Goal: Communication & Community: Answer question/provide support

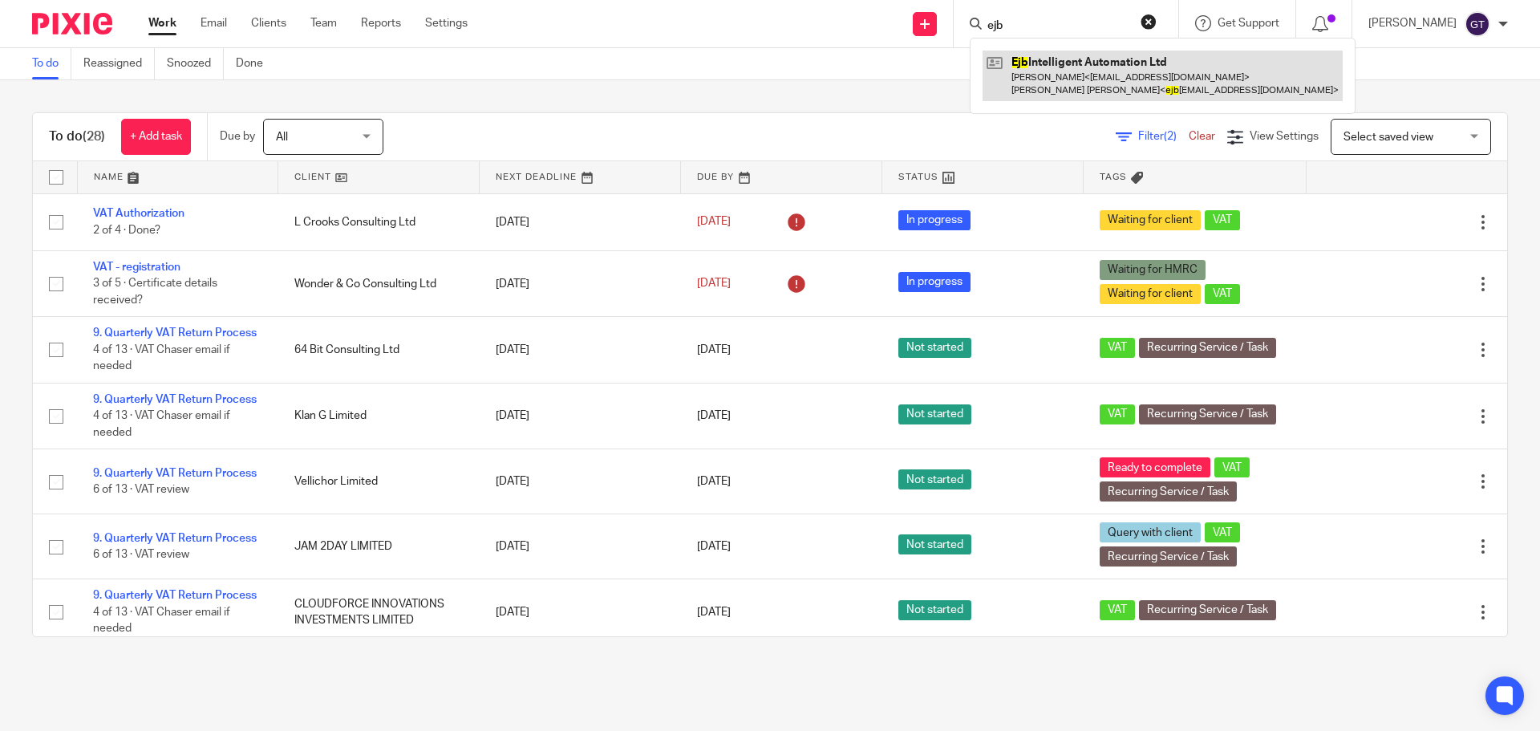
type input "ejb"
click at [1032, 63] on link at bounding box center [1163, 76] width 360 height 50
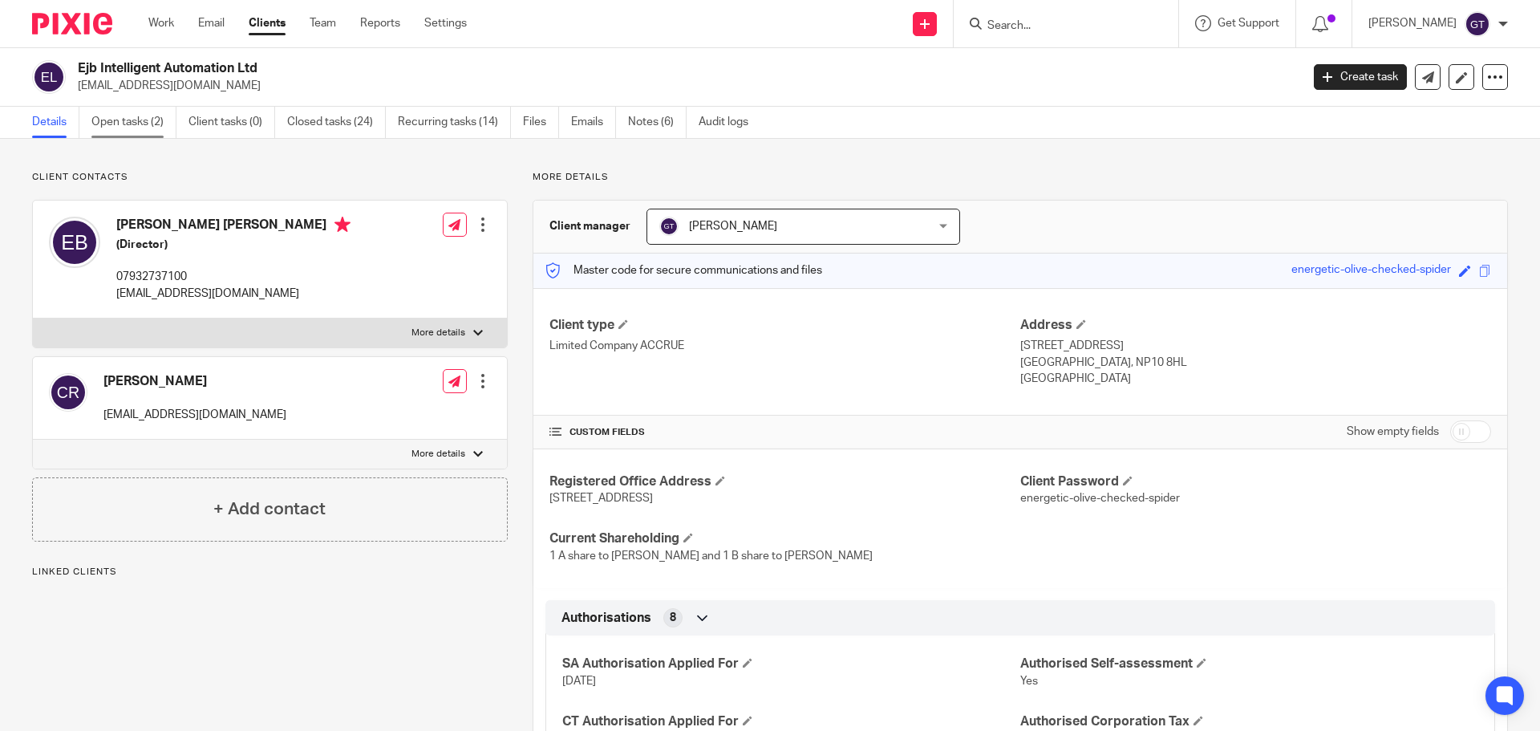
click at [137, 129] on link "Open tasks (2)" at bounding box center [133, 122] width 85 height 31
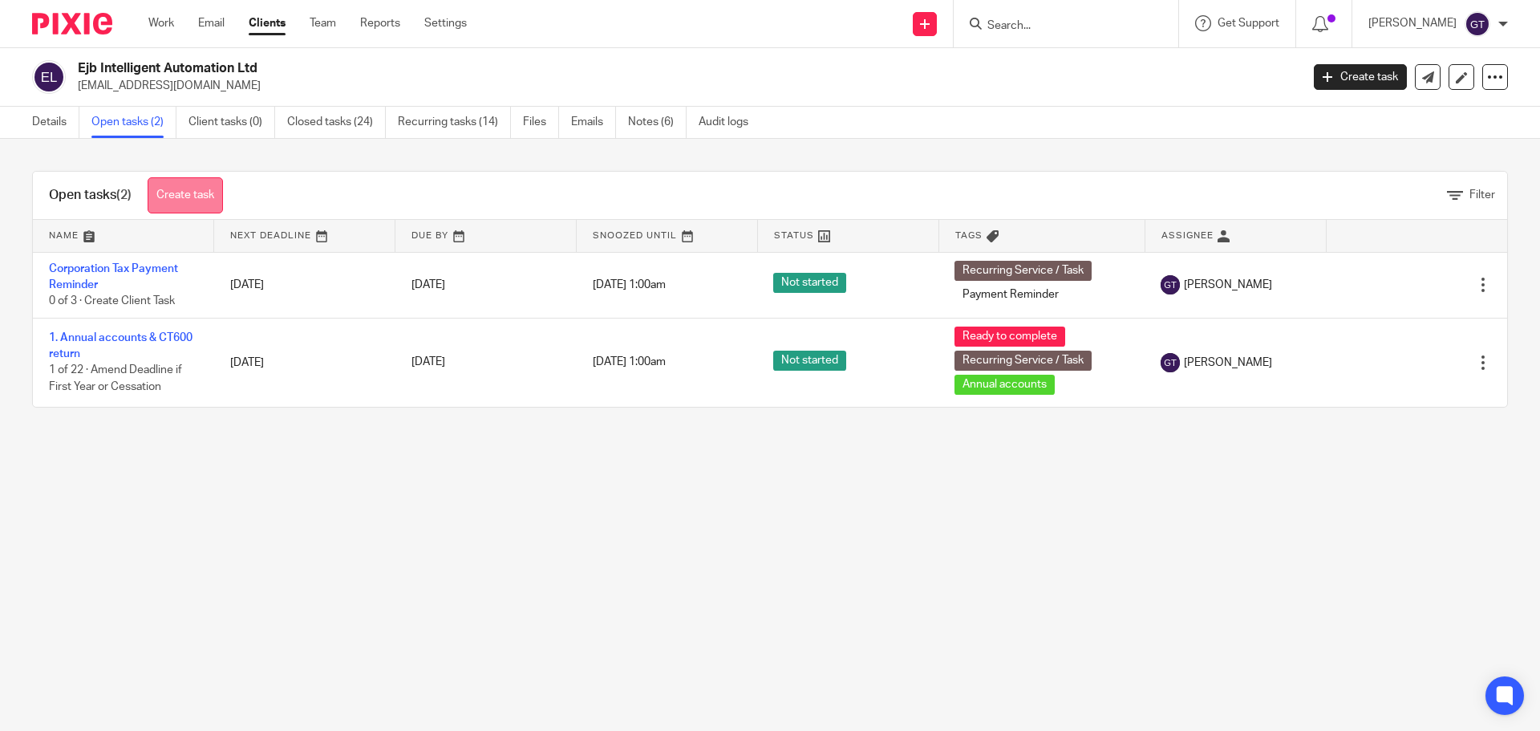
click at [189, 180] on link "Create task" at bounding box center [185, 195] width 75 height 36
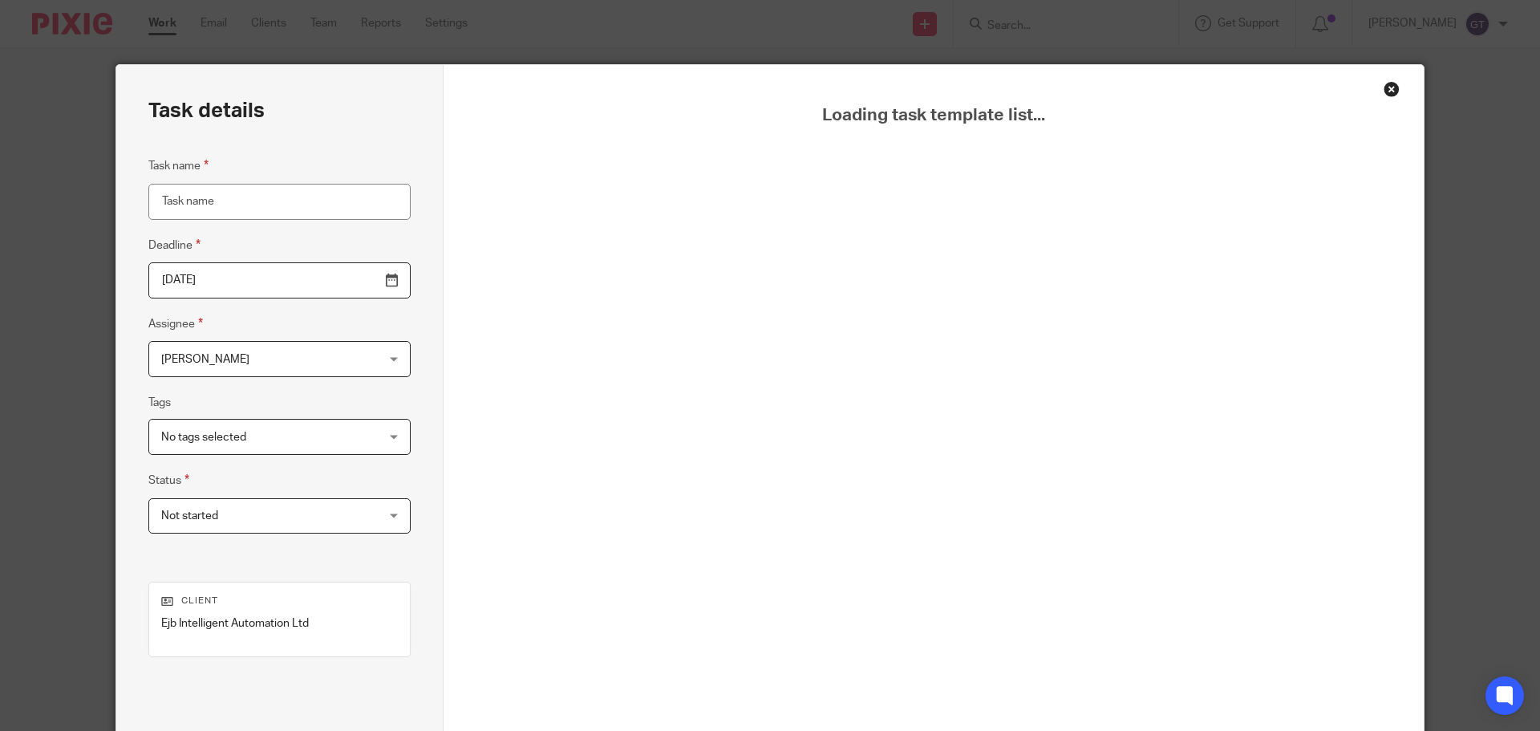
click at [277, 197] on input "Task name" at bounding box center [279, 202] width 262 height 36
type input "r"
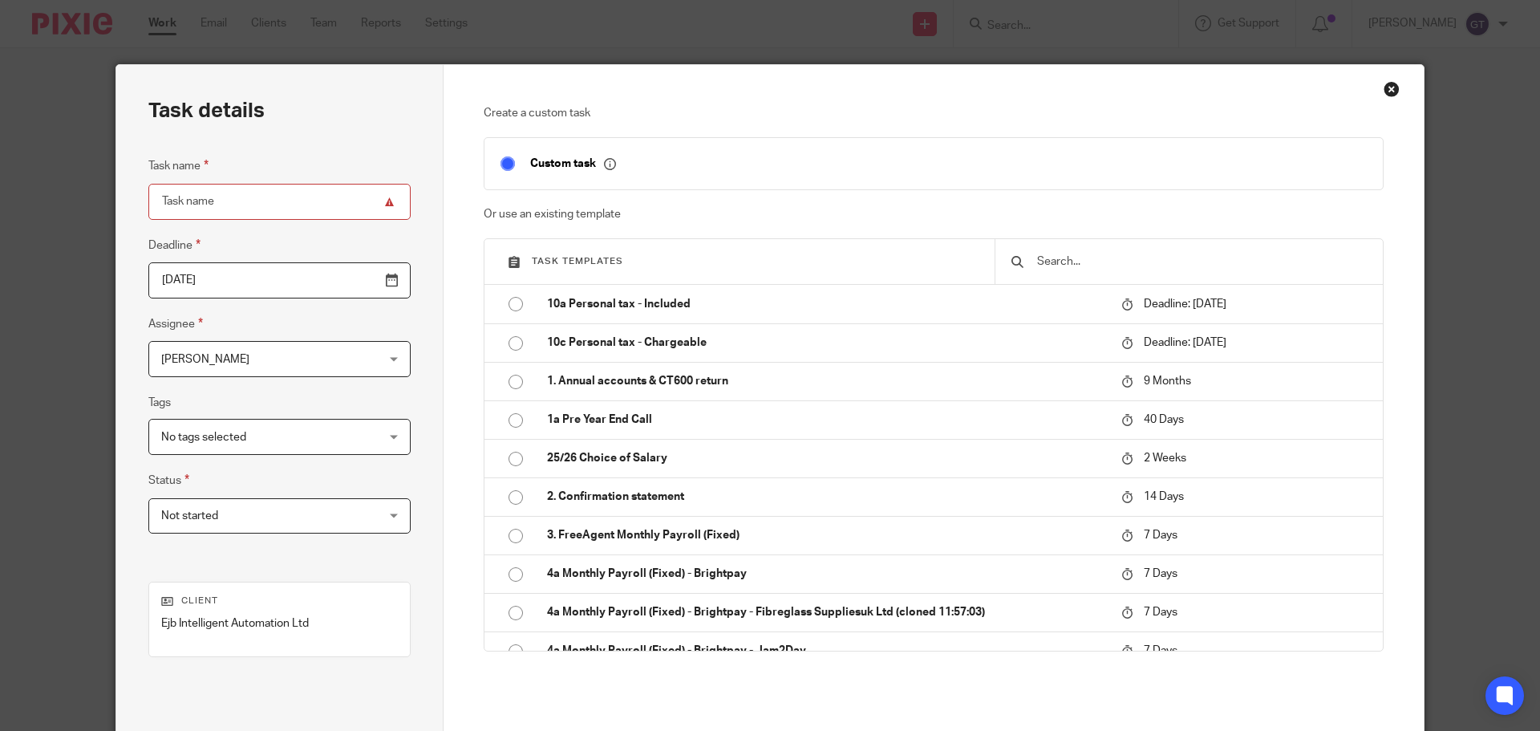
click at [1083, 259] on input "text" at bounding box center [1201, 262] width 331 height 18
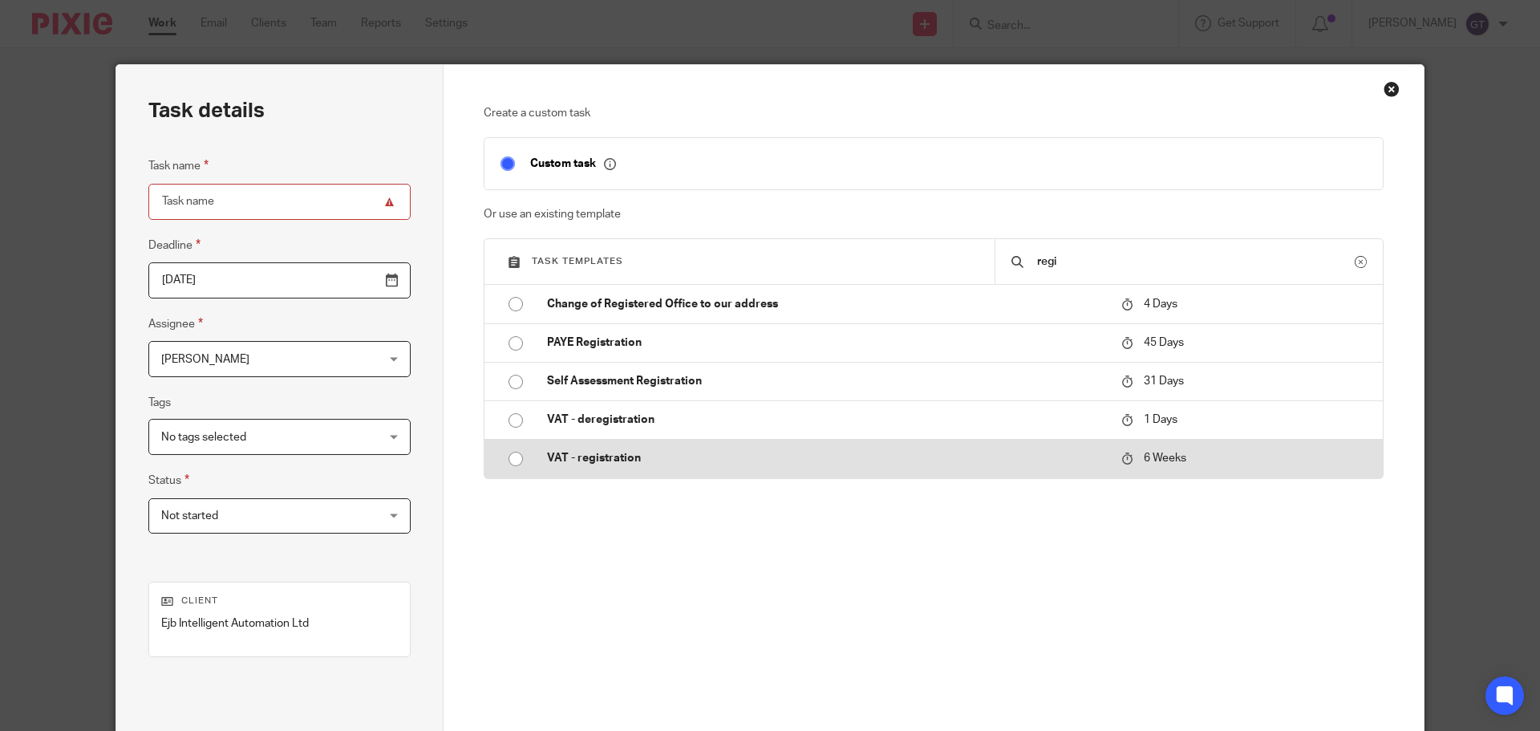
type input "regi"
click at [602, 455] on p "VAT - registration" at bounding box center [826, 458] width 558 height 16
type input "2025-09-25"
type input "VAT - registration"
checkbox input "false"
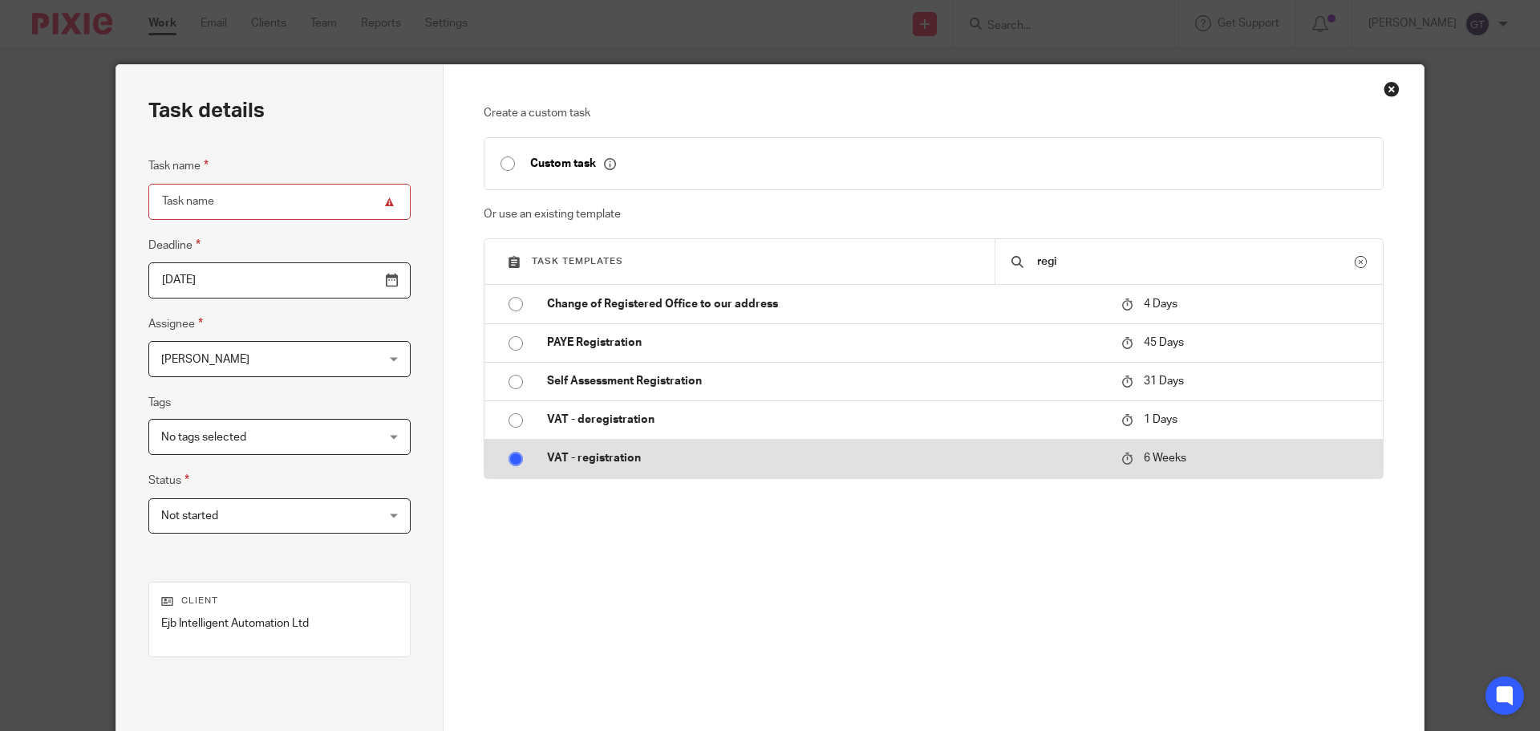
radio input "true"
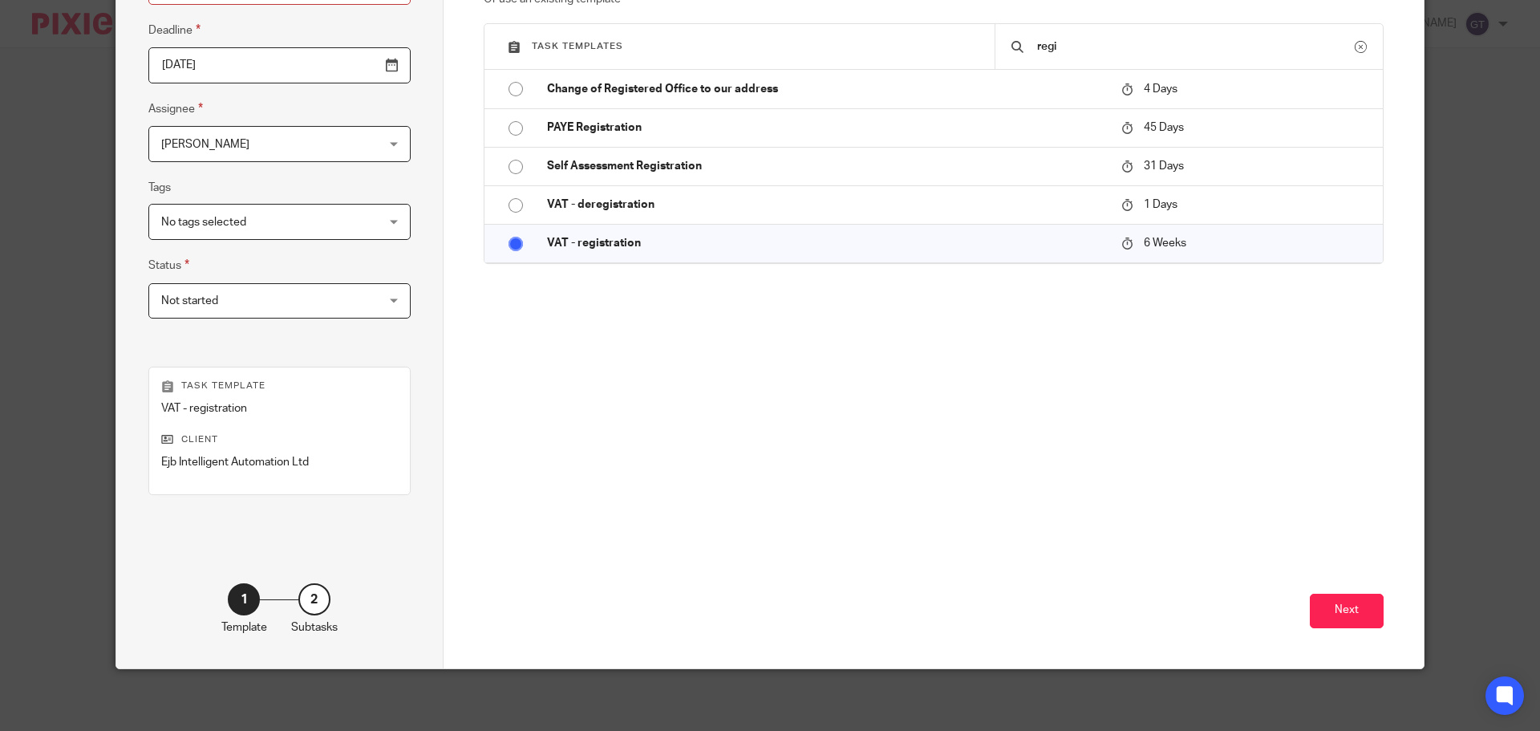
scroll to position [217, 0]
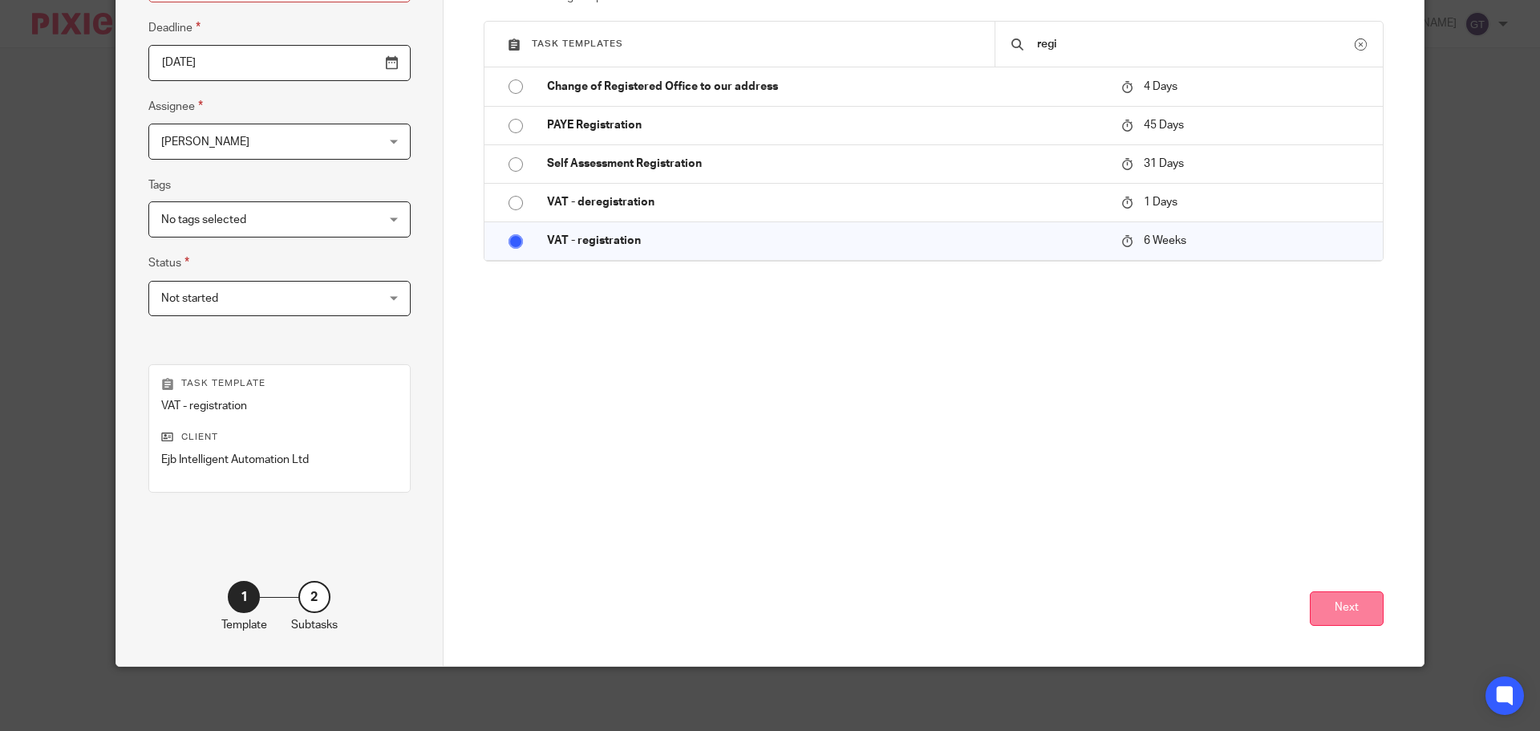
click at [1336, 602] on button "Next" at bounding box center [1347, 608] width 74 height 34
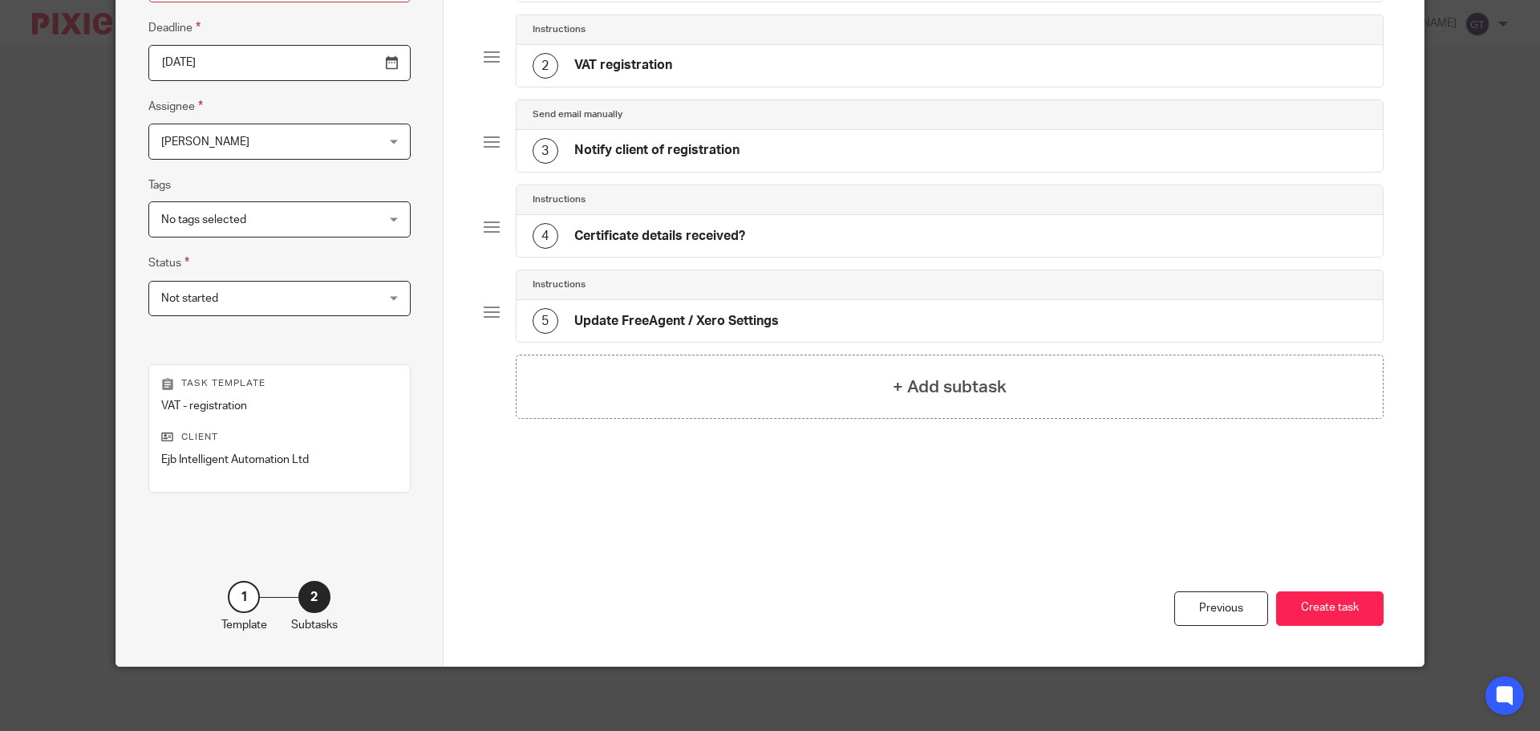
drag, startPoint x: 1316, startPoint y: 615, endPoint x: 1241, endPoint y: 568, distance: 89.0
click at [1316, 614] on button "Create task" at bounding box center [1329, 608] width 107 height 34
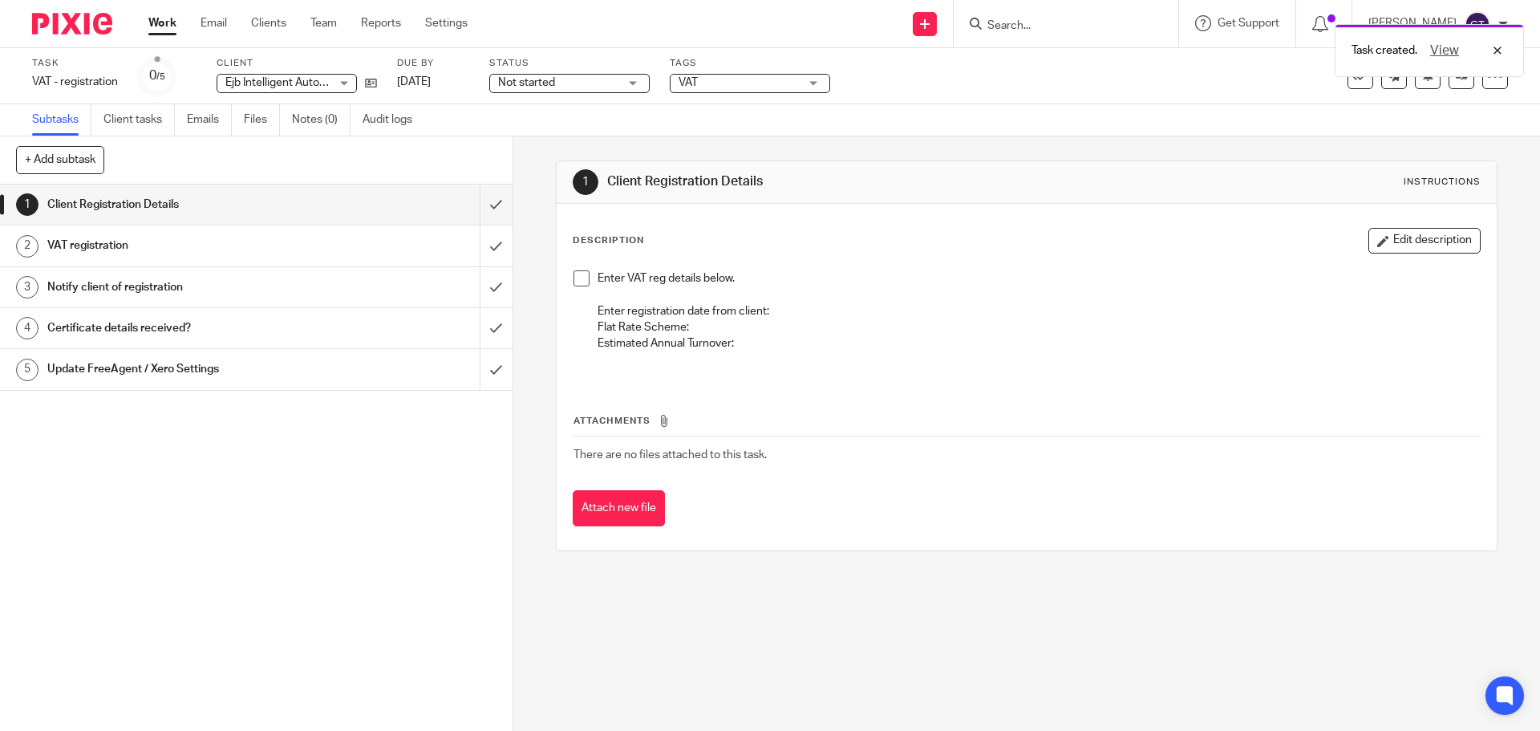
click at [1385, 255] on div "Description Edit description Enter VAT reg details below. Enter registration da…" at bounding box center [1026, 304] width 907 height 153
click at [1384, 241] on button "Edit description" at bounding box center [1425, 241] width 112 height 26
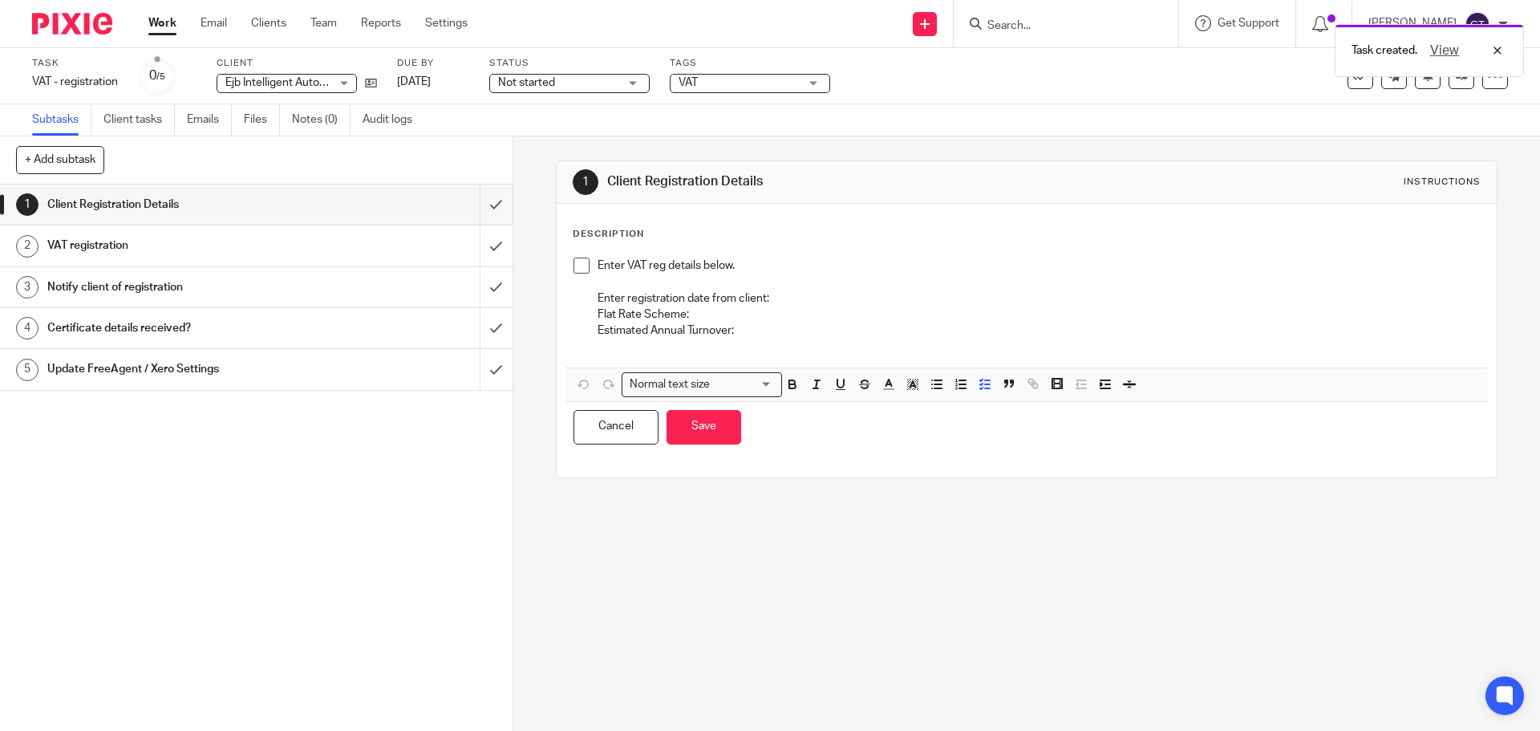
click at [785, 302] on p "Enter registration date from client:" at bounding box center [1039, 298] width 882 height 16
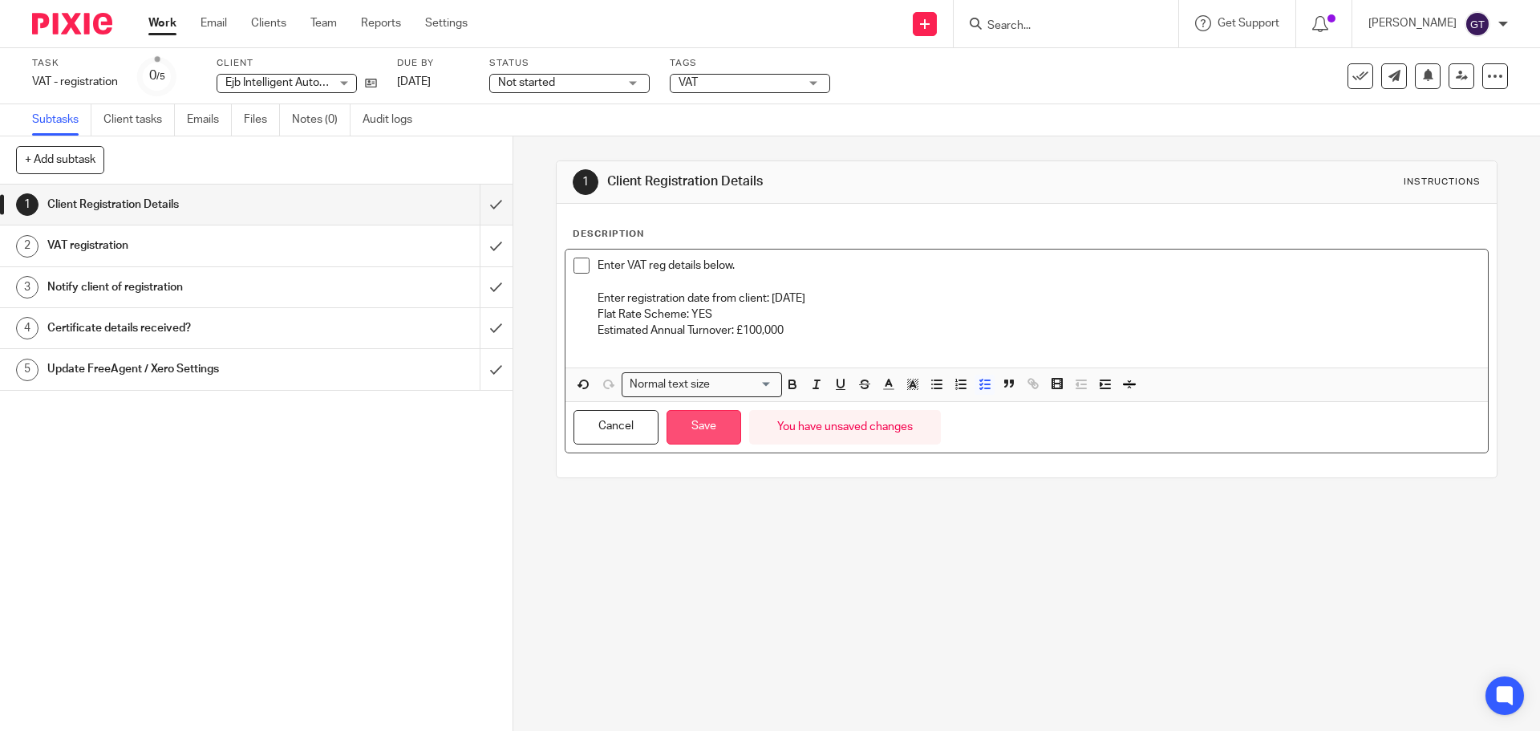
click at [712, 420] on button "Save" at bounding box center [704, 427] width 75 height 34
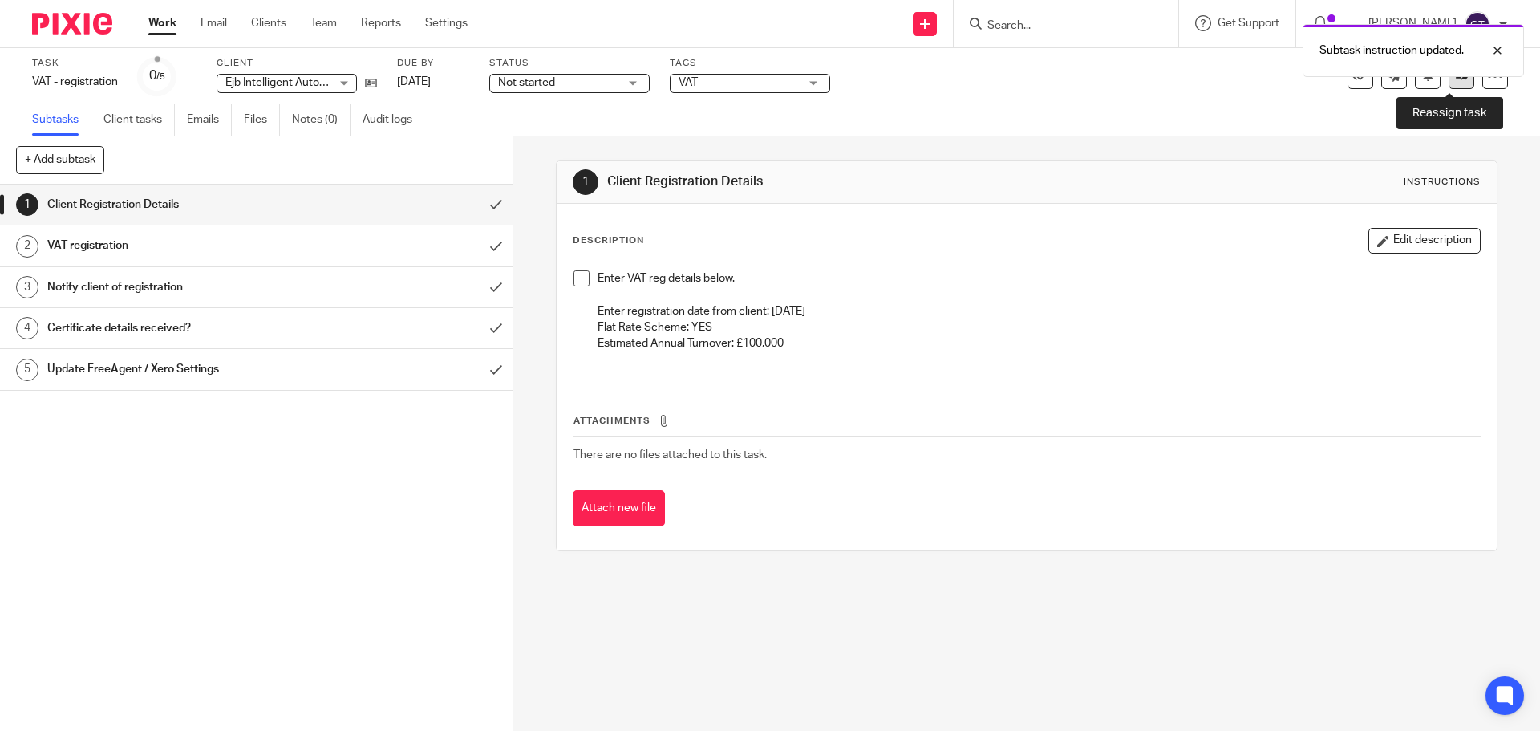
click at [1449, 86] on link at bounding box center [1462, 76] width 26 height 26
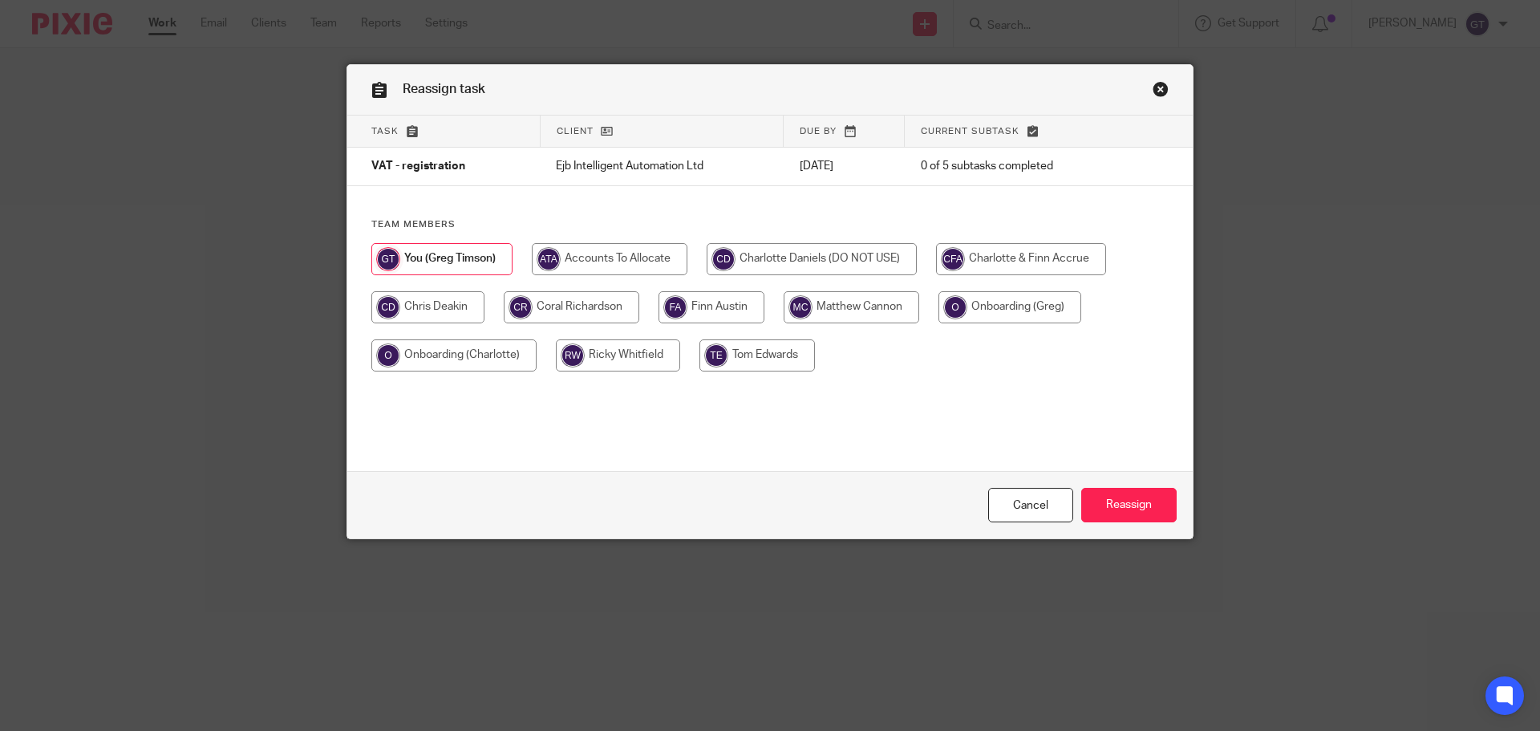
click at [544, 303] on input "radio" at bounding box center [572, 307] width 136 height 32
radio input "true"
click at [1124, 505] on input "Reassign" at bounding box center [1128, 505] width 95 height 34
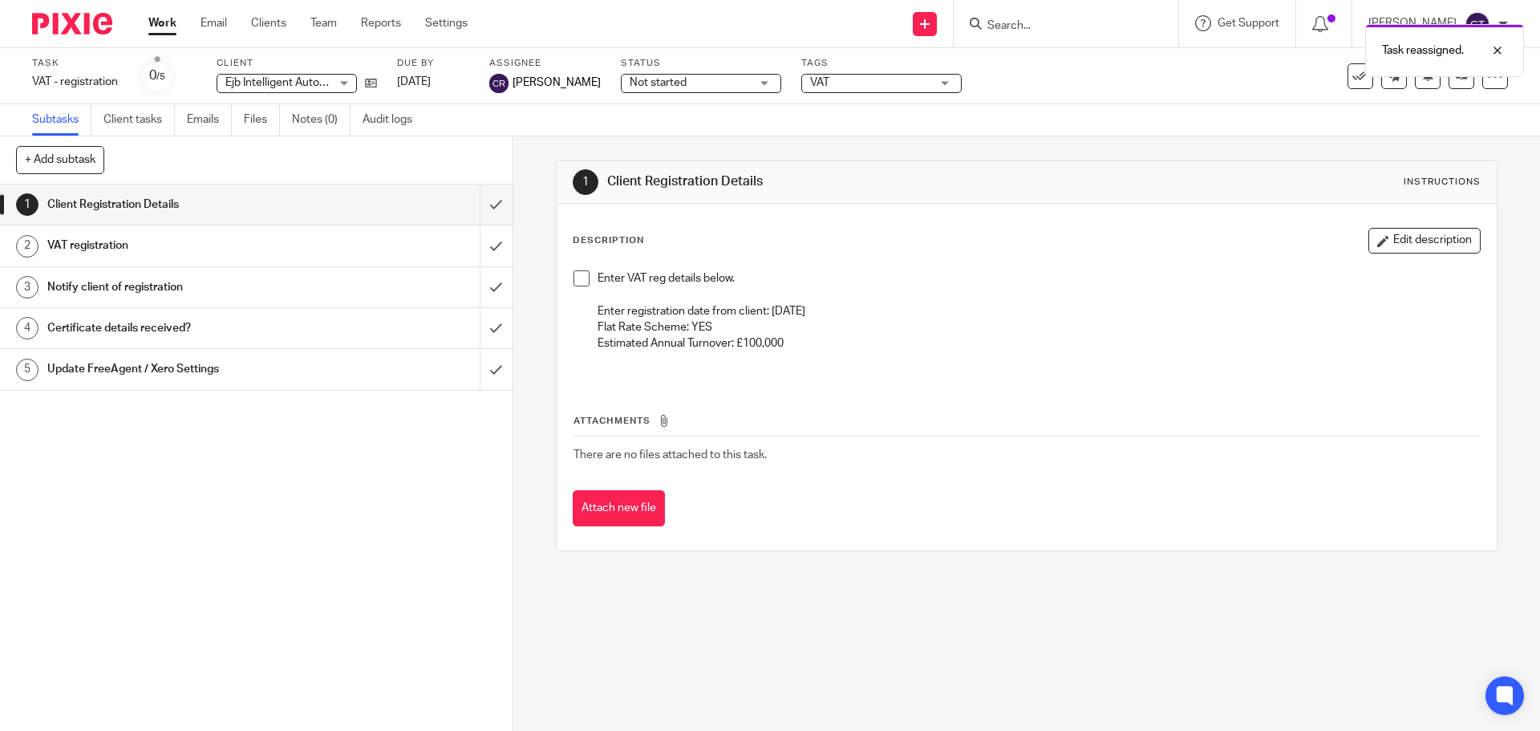
click at [1030, 26] on div "Task reassigned." at bounding box center [1147, 46] width 754 height 61
drag, startPoint x: 1064, startPoint y: 31, endPoint x: 1043, endPoint y: 30, distance: 20.9
click at [1064, 32] on div "Task reassigned." at bounding box center [1147, 46] width 754 height 61
click at [1051, 25] on div "Task reassigned." at bounding box center [1147, 46] width 754 height 61
click at [1051, 25] on input "Search" at bounding box center [1058, 26] width 144 height 14
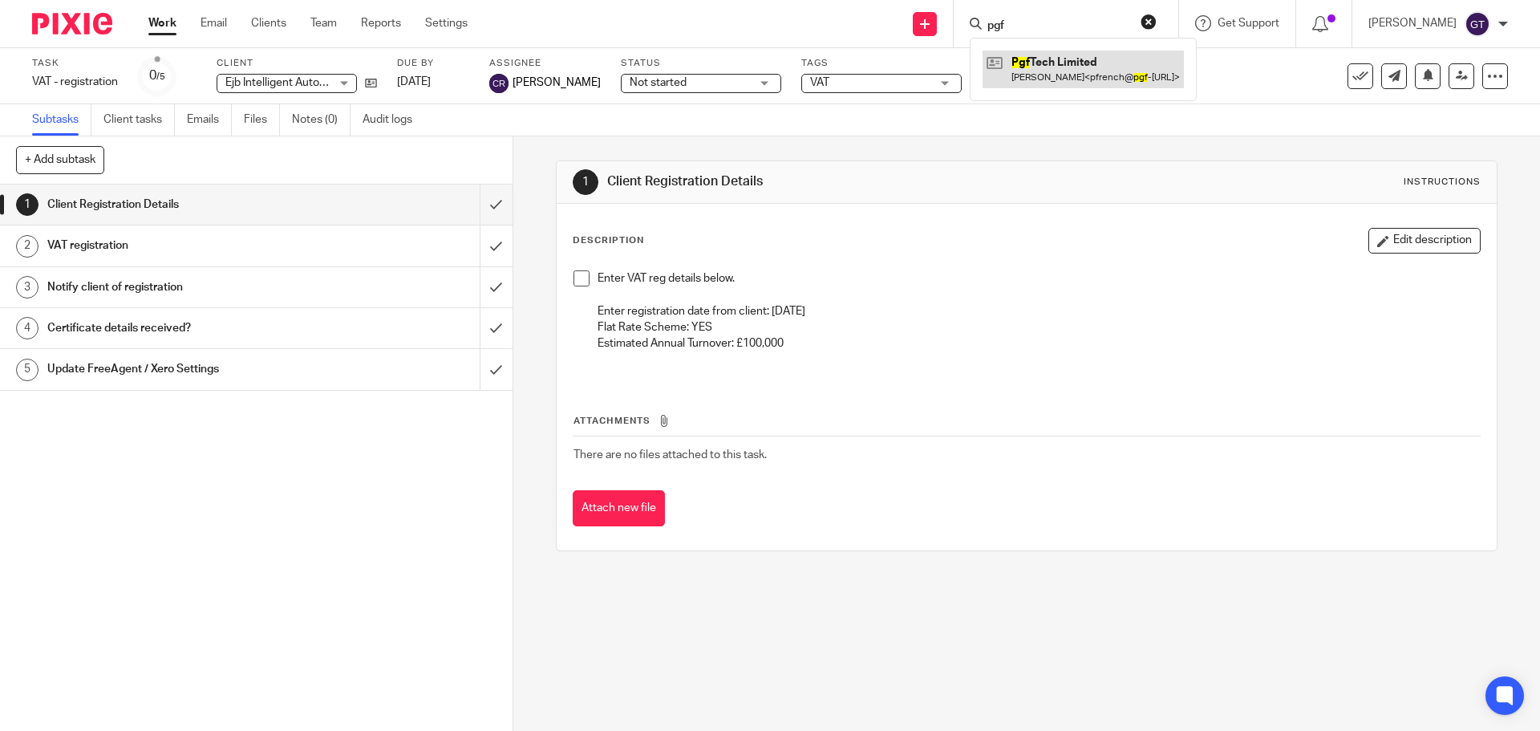
type input "pgf"
click at [1081, 66] on link at bounding box center [1083, 69] width 201 height 37
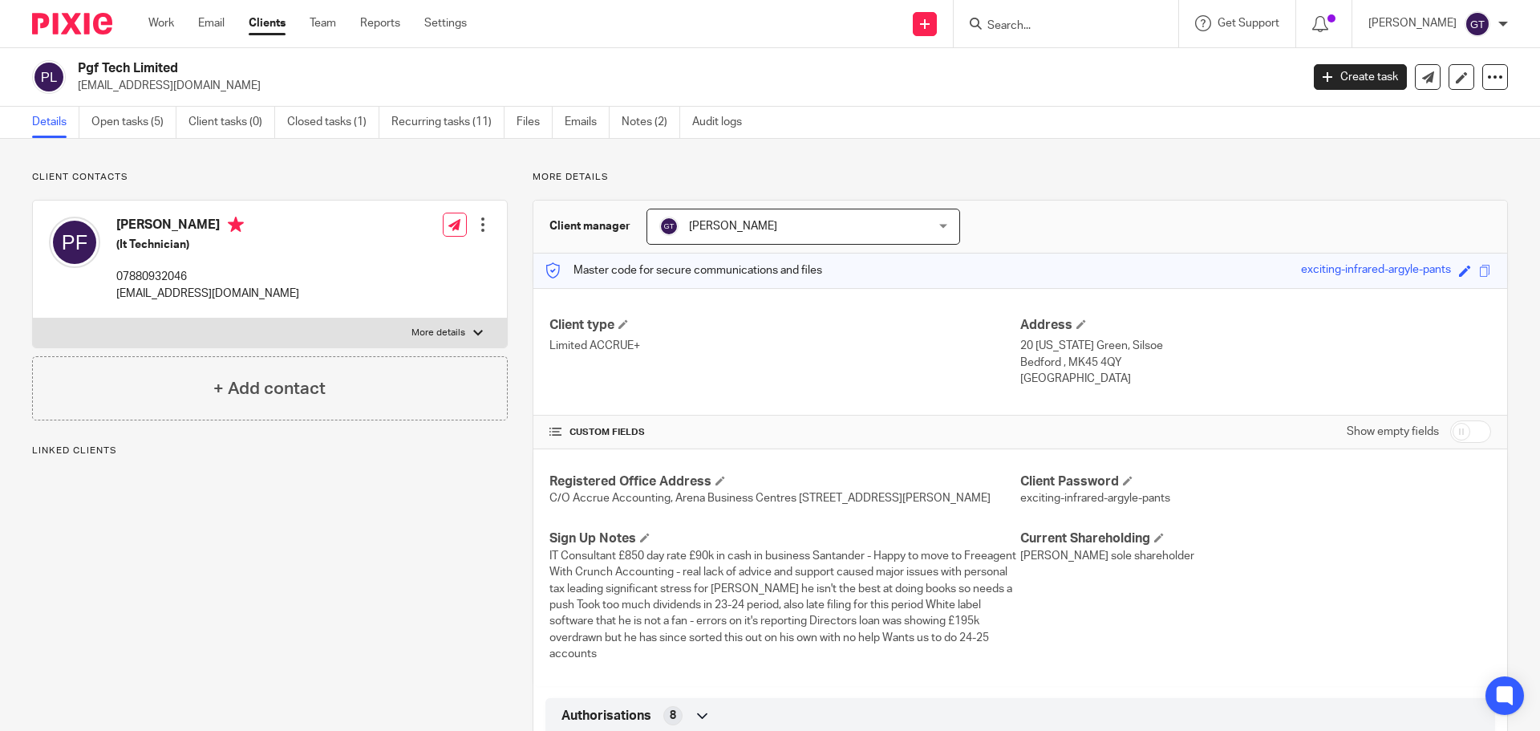
drag, startPoint x: 1452, startPoint y: 430, endPoint x: 1222, endPoint y: 403, distance: 231.8
click at [1450, 430] on input "checkbox" at bounding box center [1470, 431] width 41 height 22
checkbox input "true"
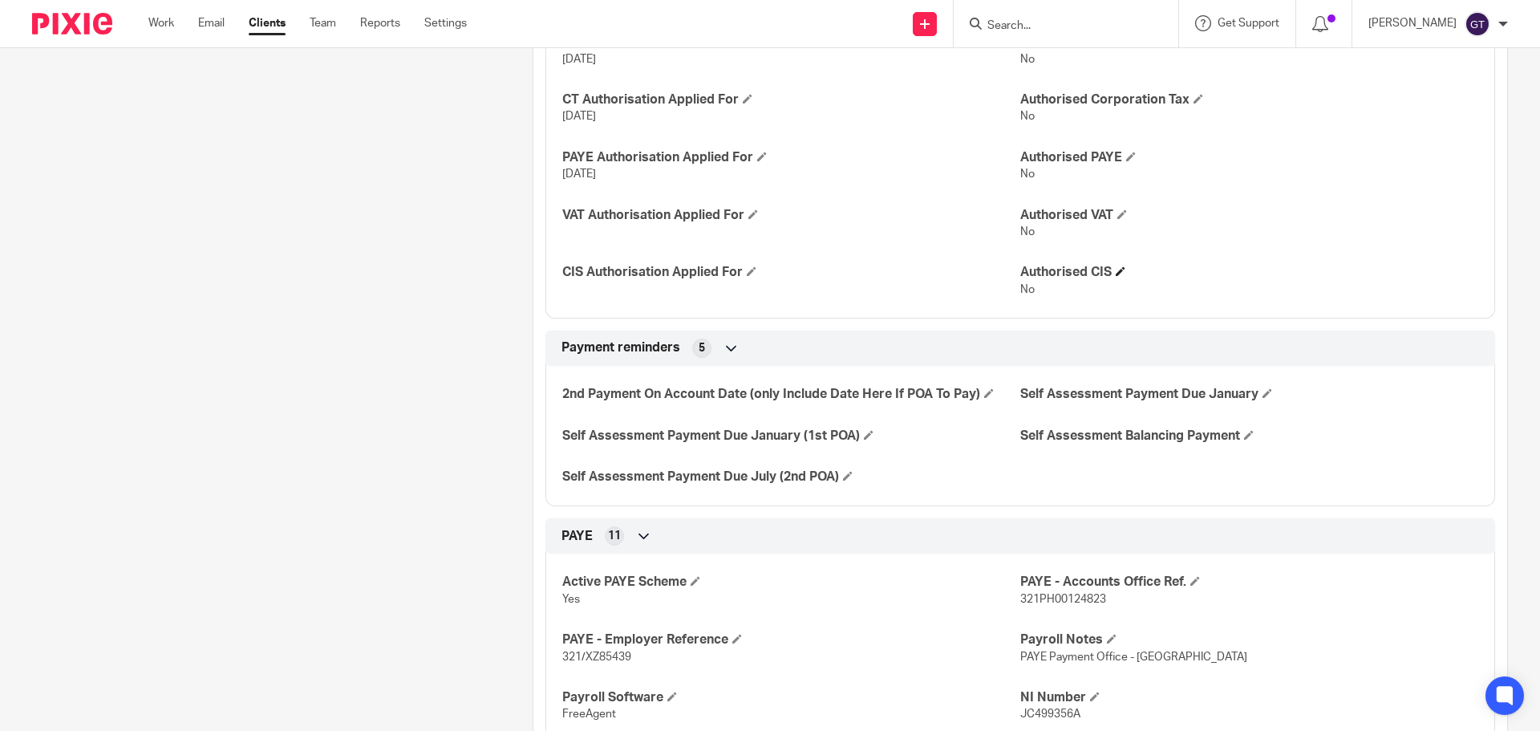
scroll to position [882, 0]
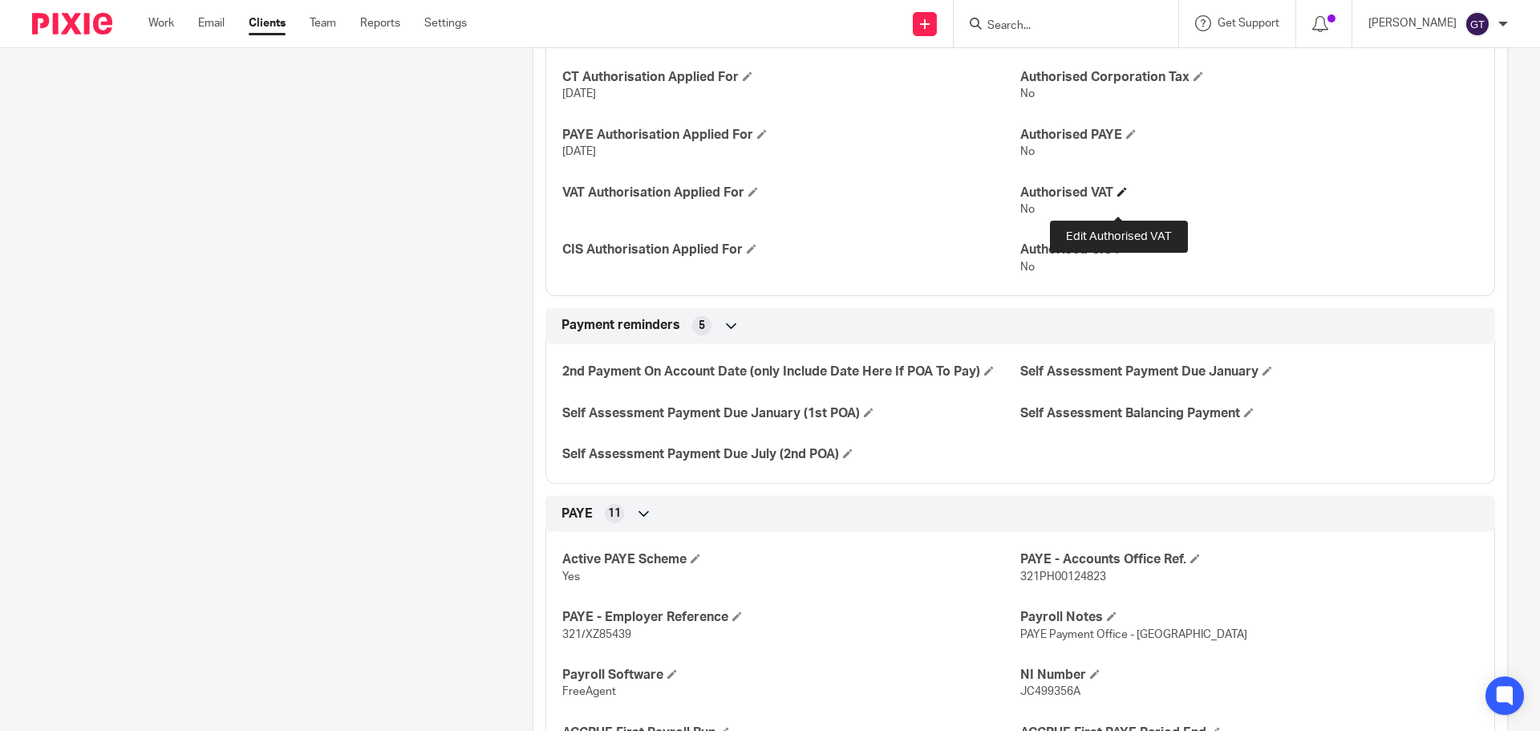
click at [1119, 197] on span at bounding box center [1122, 192] width 10 height 10
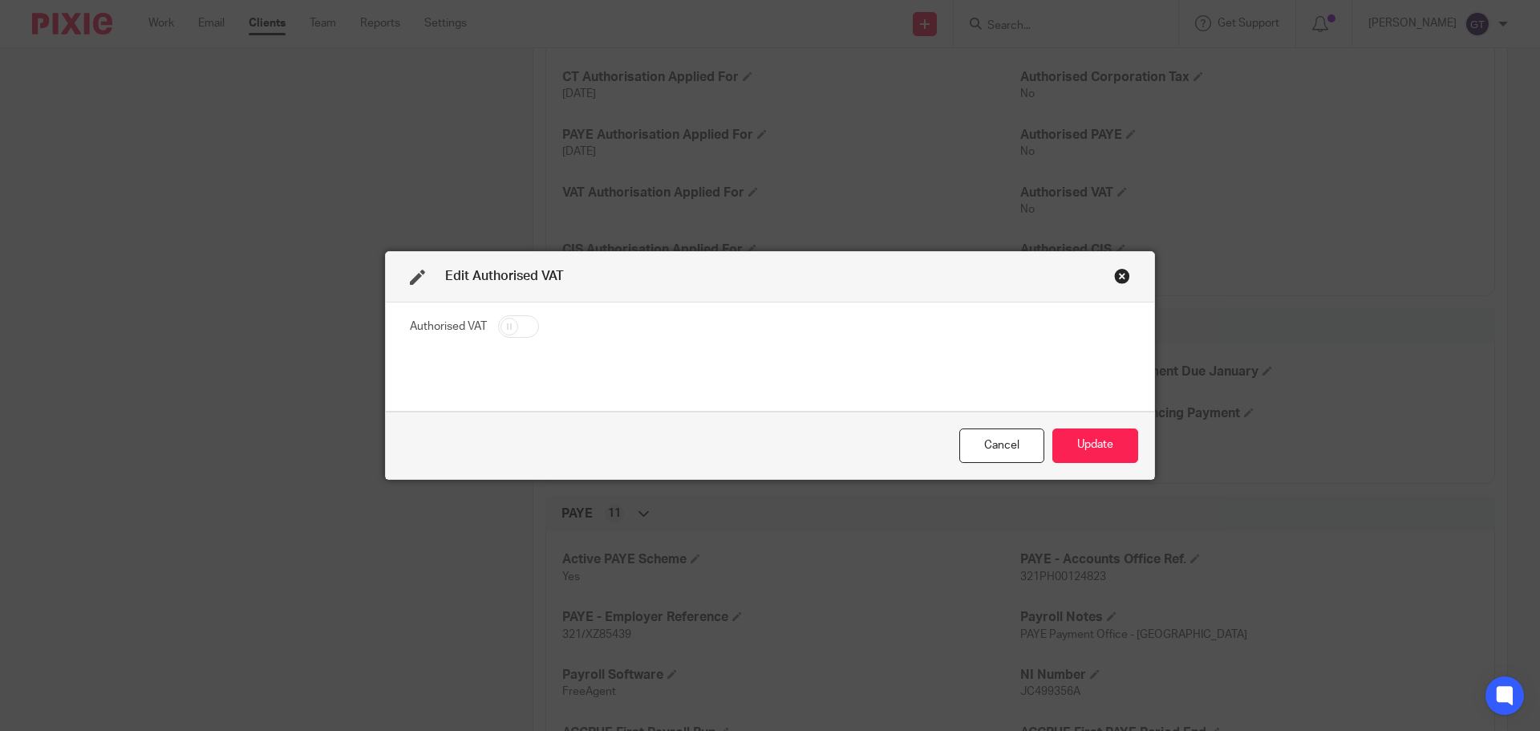
click at [498, 322] on input "checkbox" at bounding box center [518, 326] width 41 height 22
checkbox input "true"
click at [1089, 446] on button "Update" at bounding box center [1096, 445] width 86 height 34
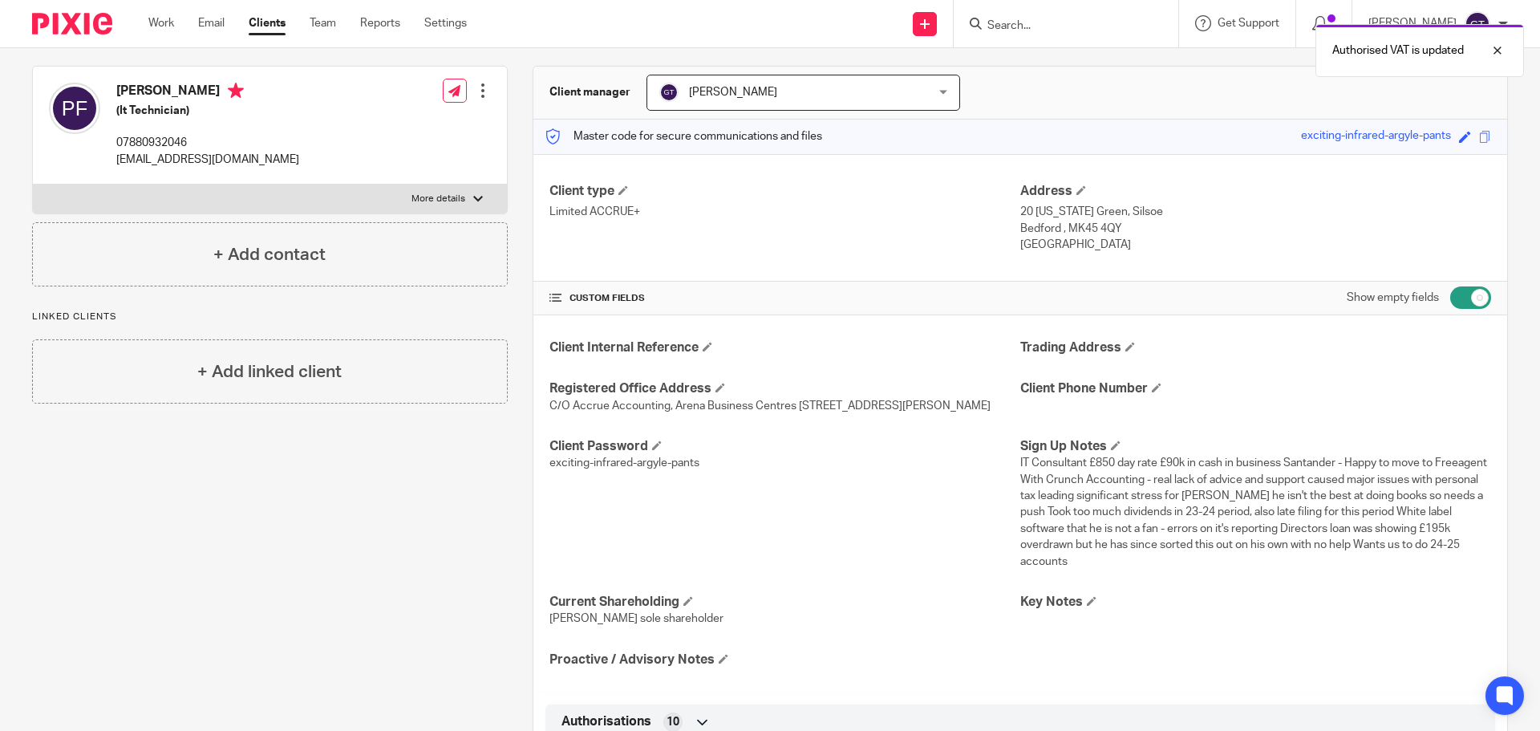
scroll to position [0, 0]
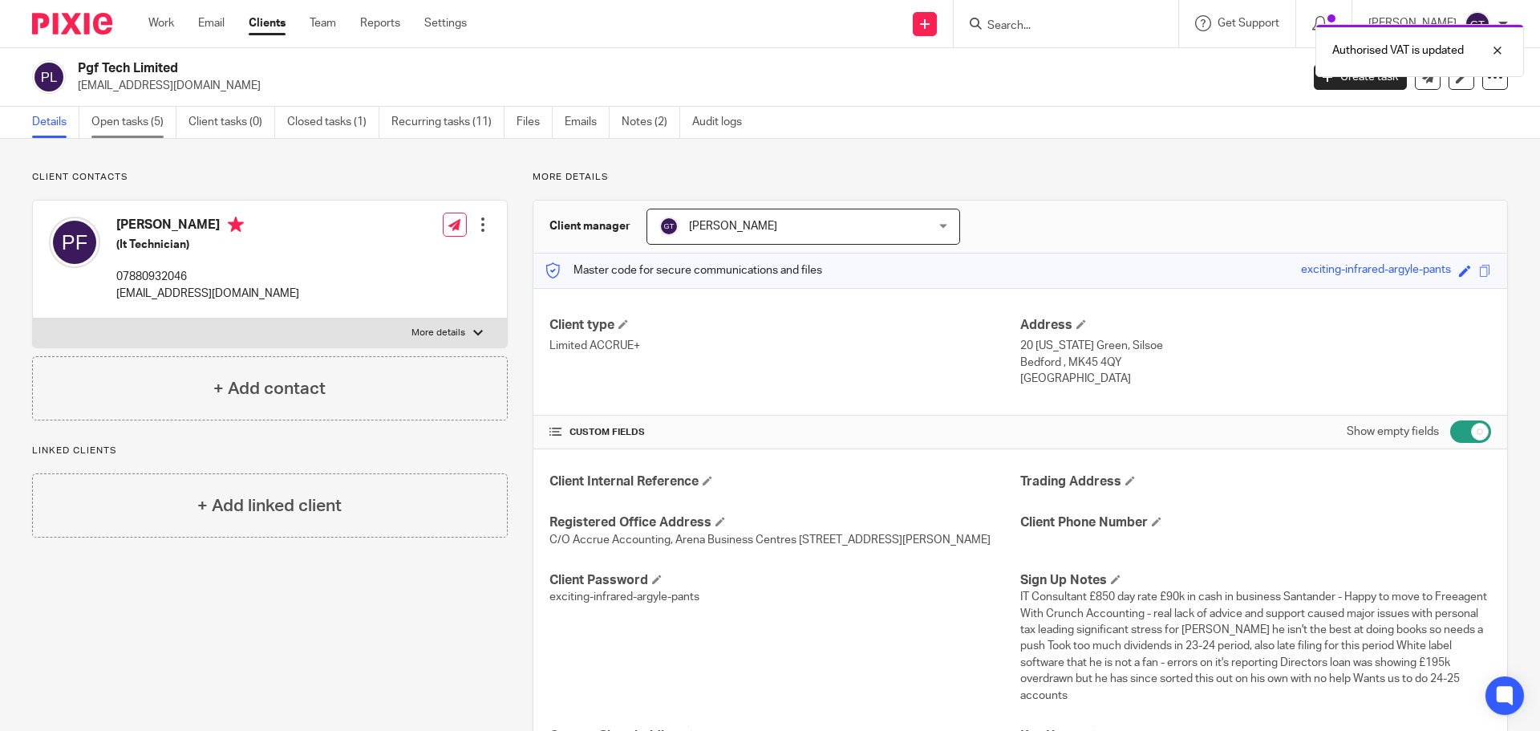
click at [129, 113] on link "Open tasks (5)" at bounding box center [133, 122] width 85 height 31
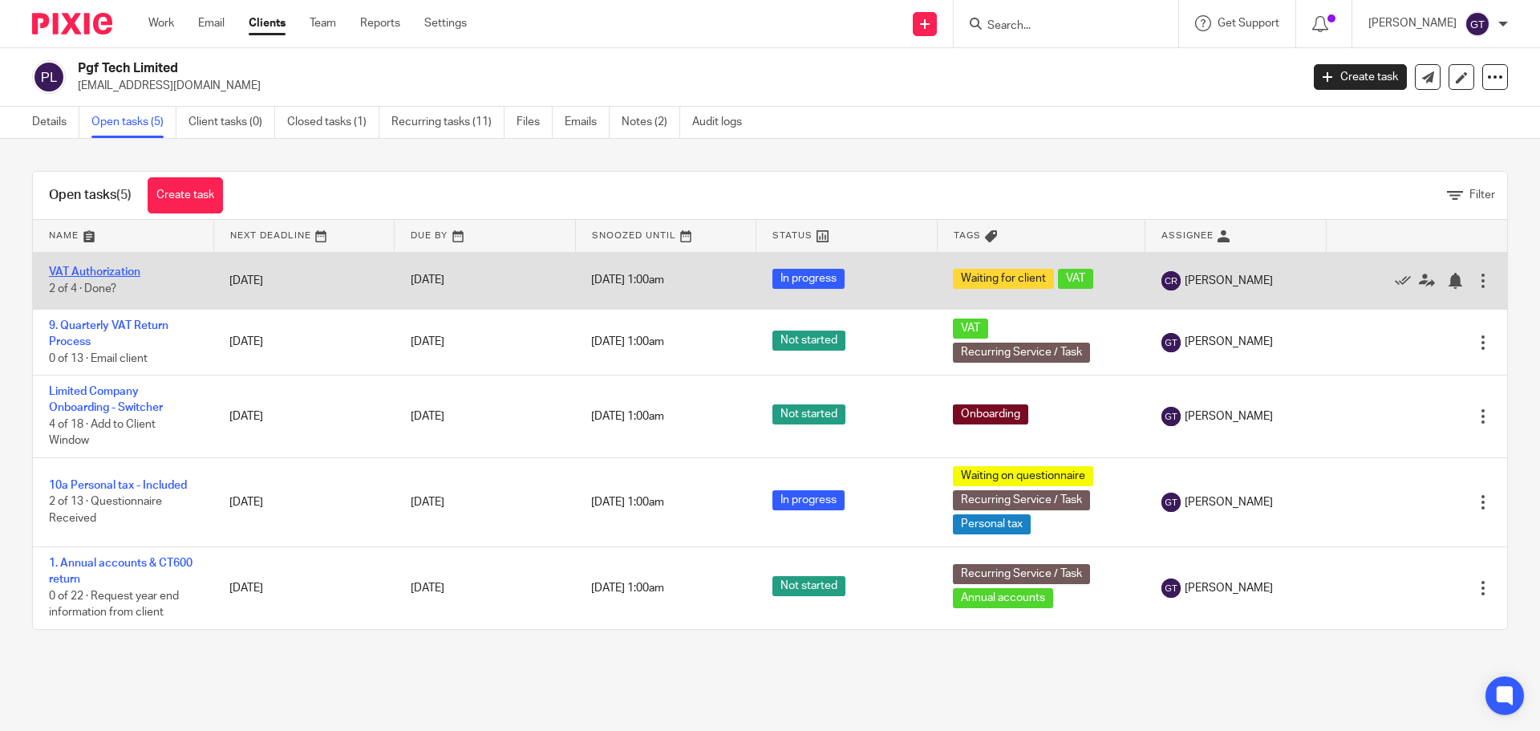
click at [113, 271] on link "VAT Authorization" at bounding box center [94, 271] width 91 height 11
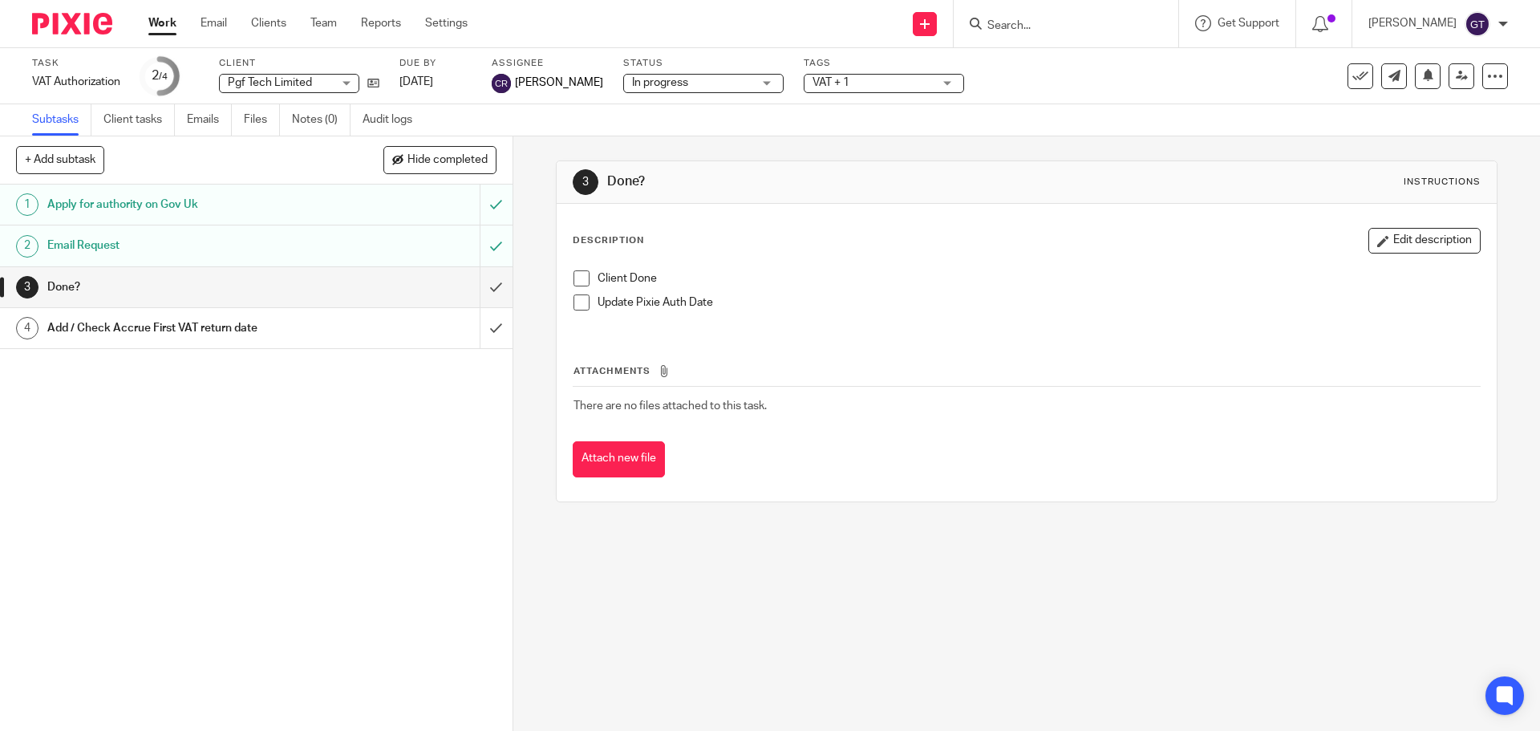
click at [1349, 86] on button at bounding box center [1361, 76] width 26 height 26
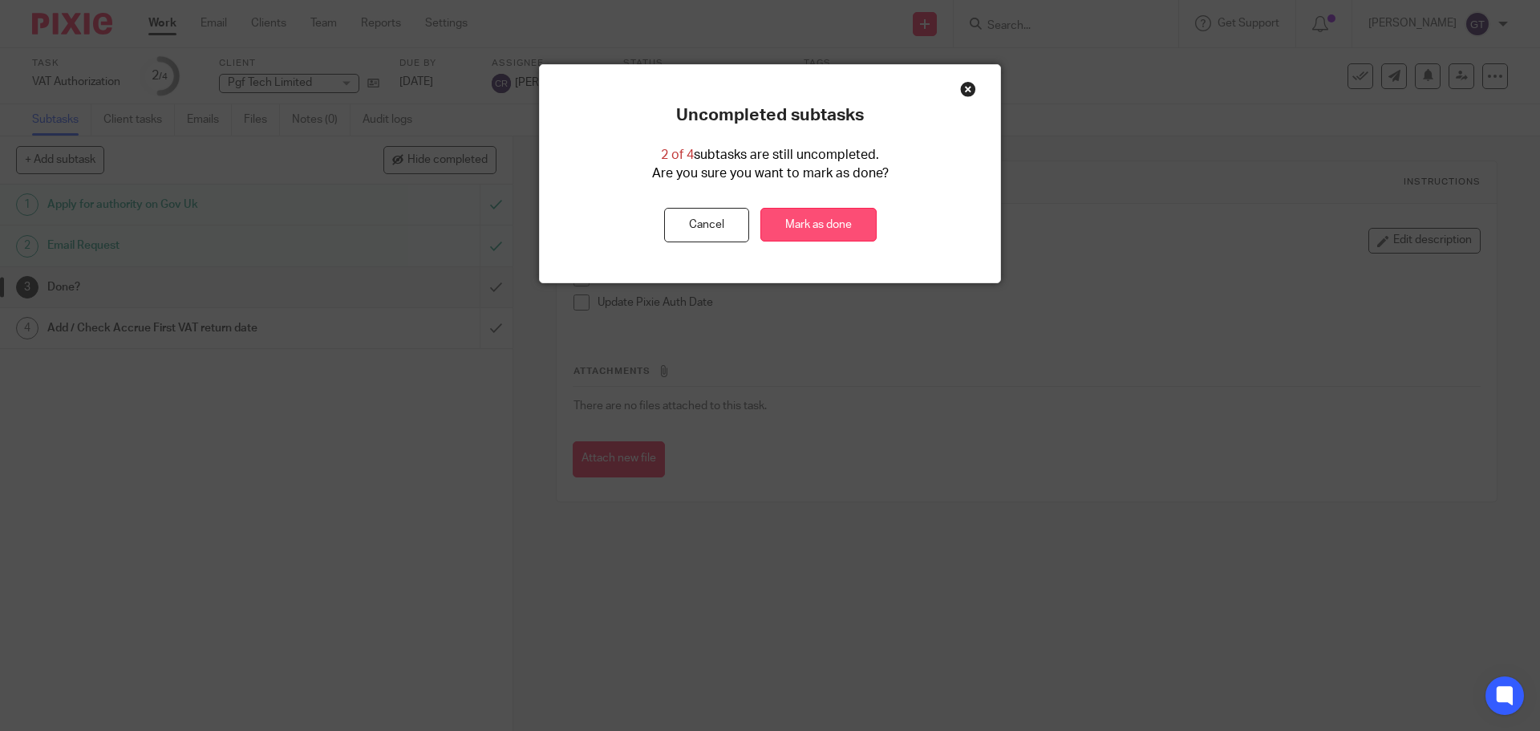
click at [817, 225] on link "Mark as done" at bounding box center [818, 225] width 116 height 34
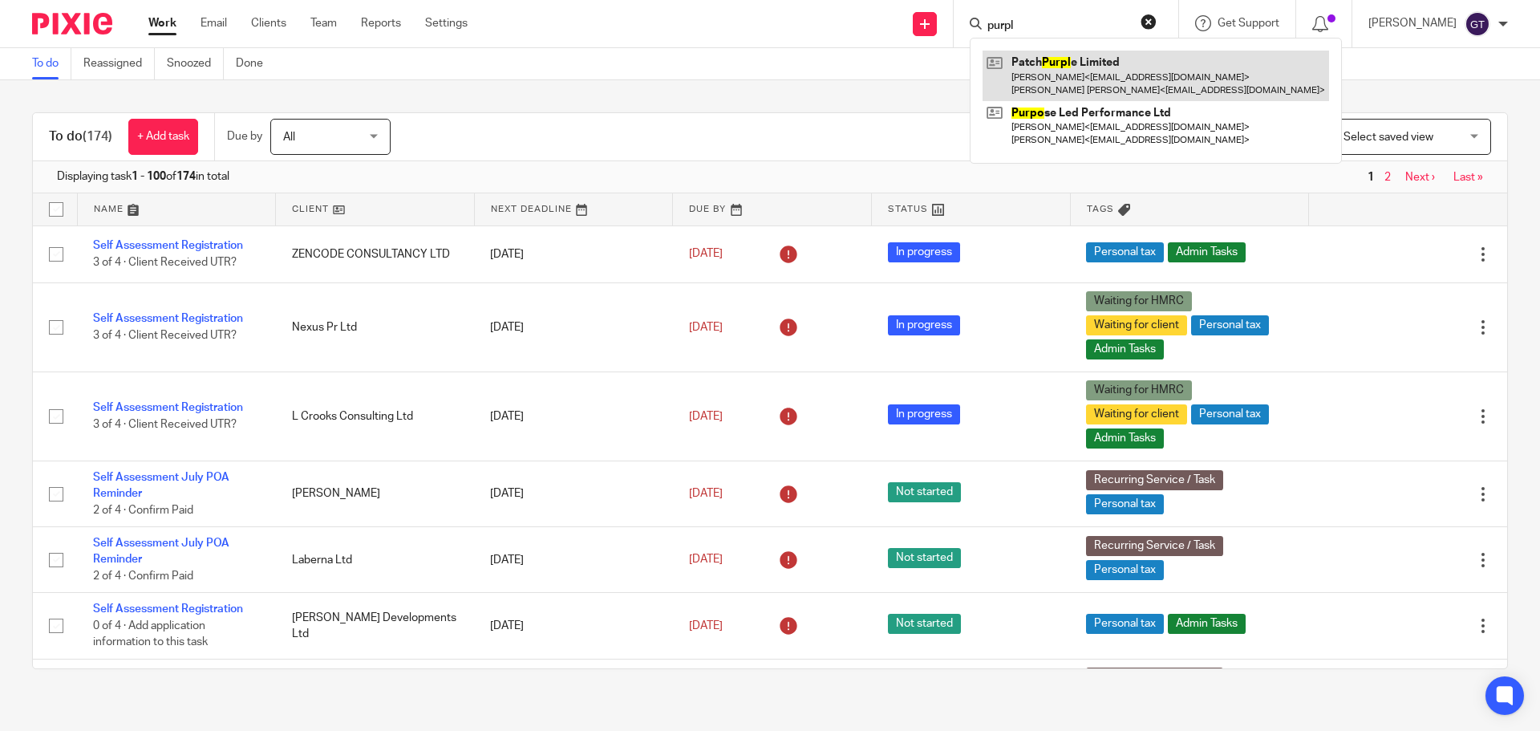
type input "purpl"
click at [1065, 71] on link at bounding box center [1156, 76] width 347 height 50
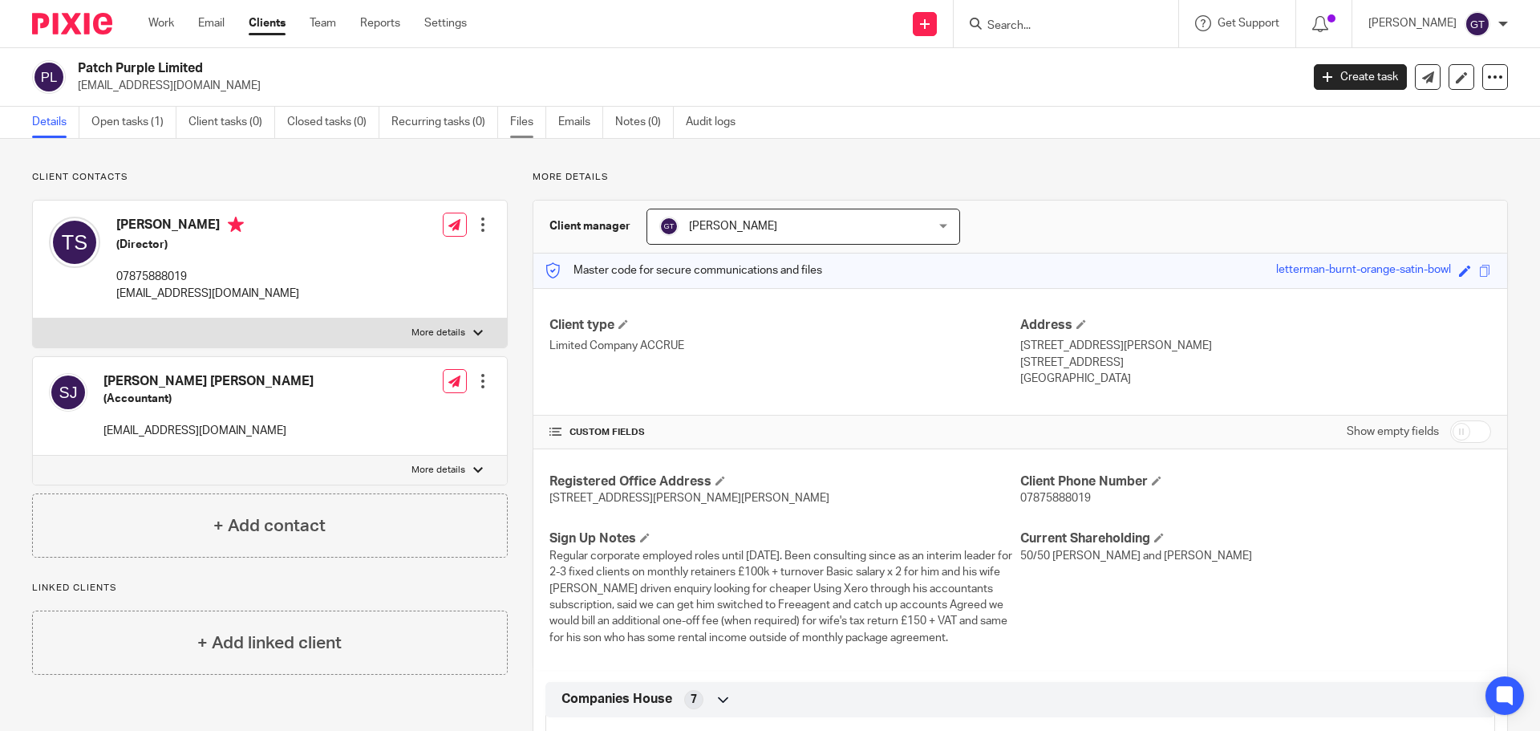
click at [527, 125] on link "Files" at bounding box center [528, 122] width 36 height 31
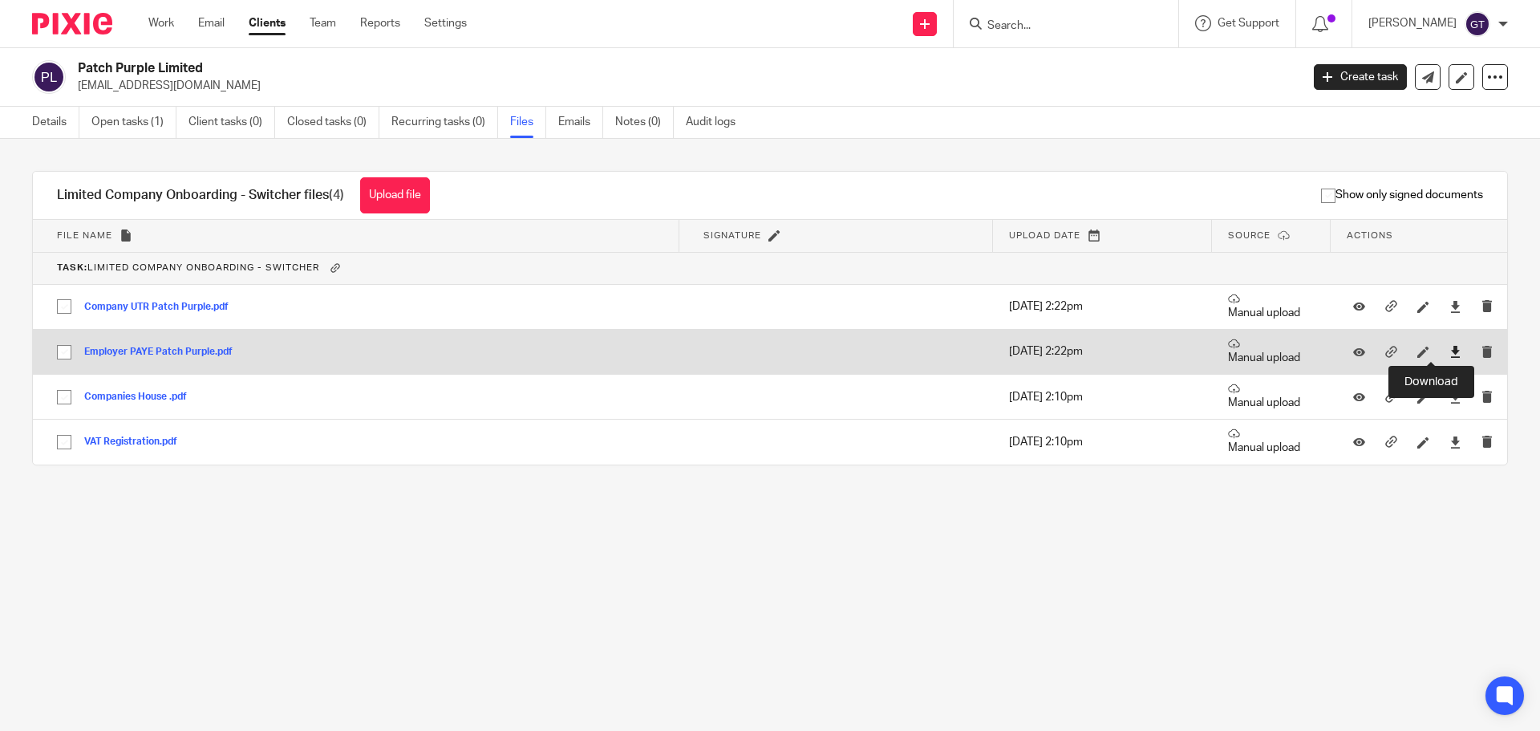
click at [1450, 349] on icon at bounding box center [1456, 352] width 12 height 12
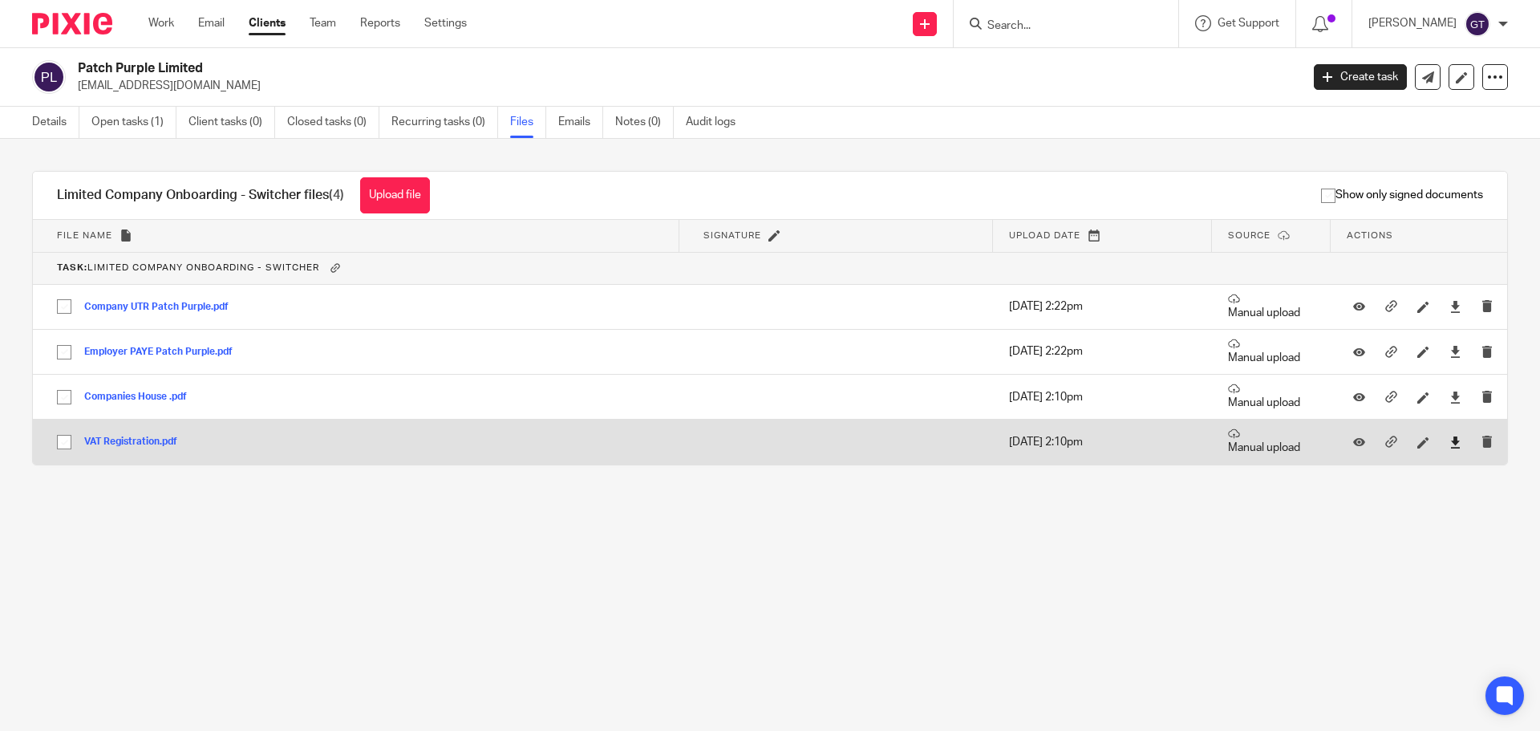
click at [1450, 440] on icon at bounding box center [1456, 442] width 12 height 12
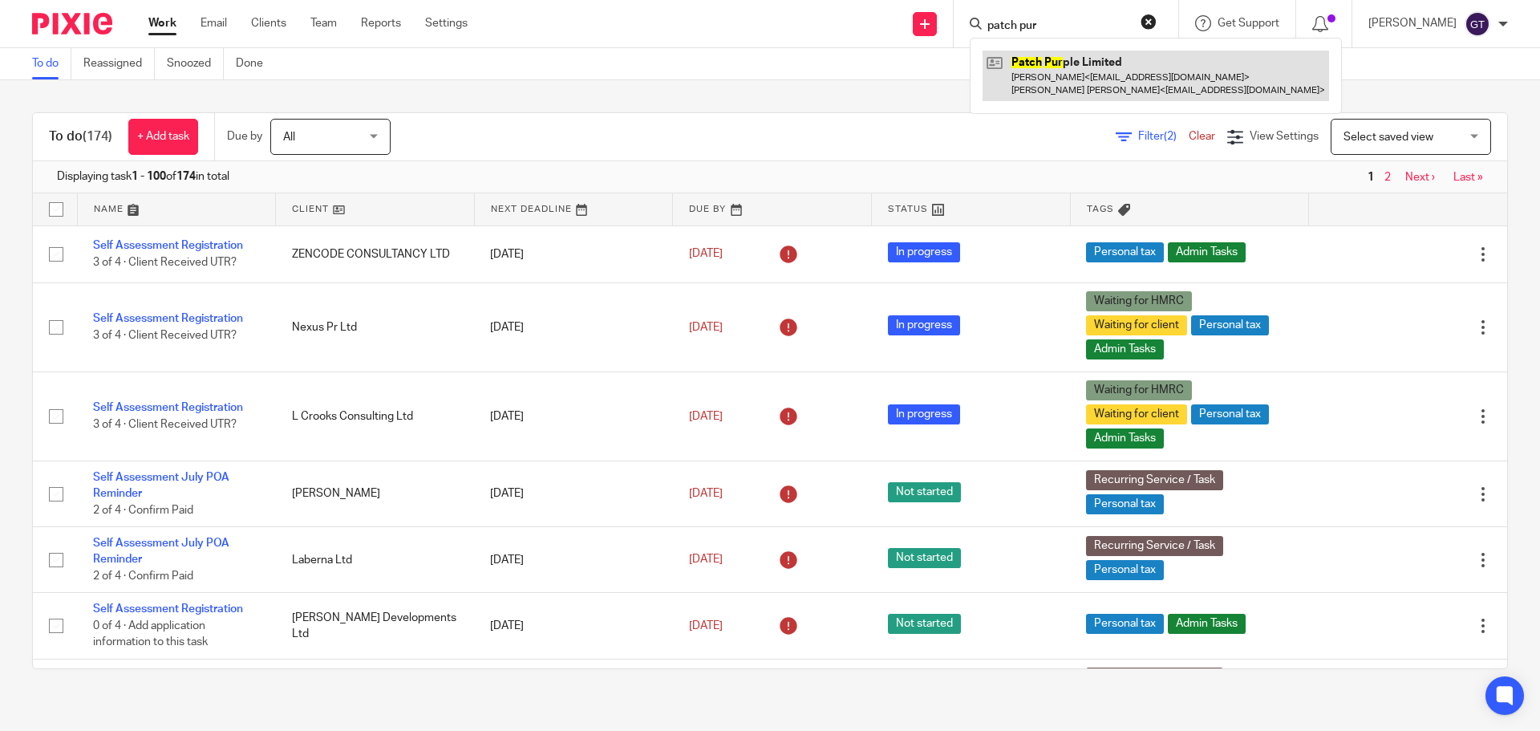
type input "patch pur"
click at [1085, 75] on link at bounding box center [1156, 76] width 347 height 50
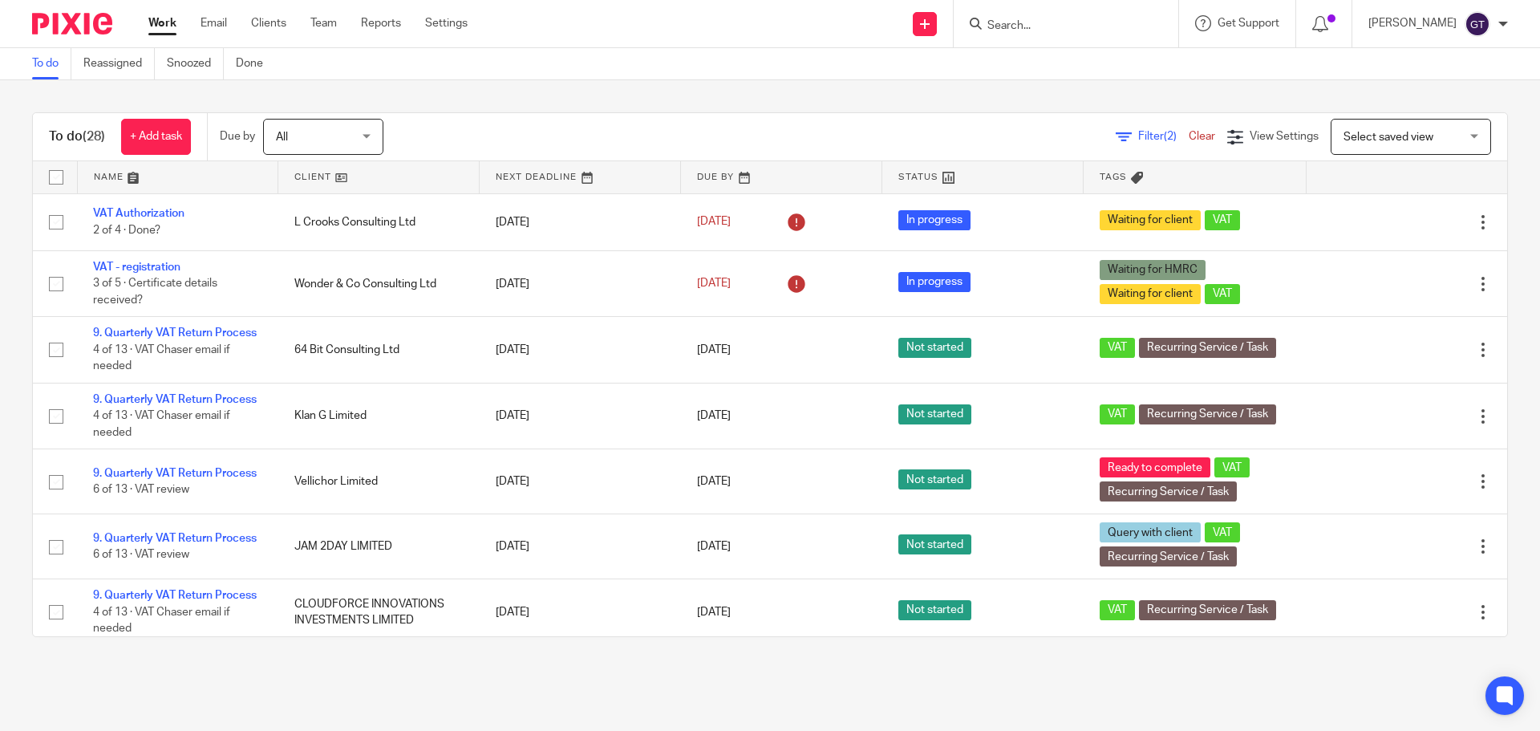
drag, startPoint x: 1062, startPoint y: 30, endPoint x: 1054, endPoint y: 26, distance: 9.0
click at [1057, 28] on input "Search" at bounding box center [1058, 26] width 144 height 14
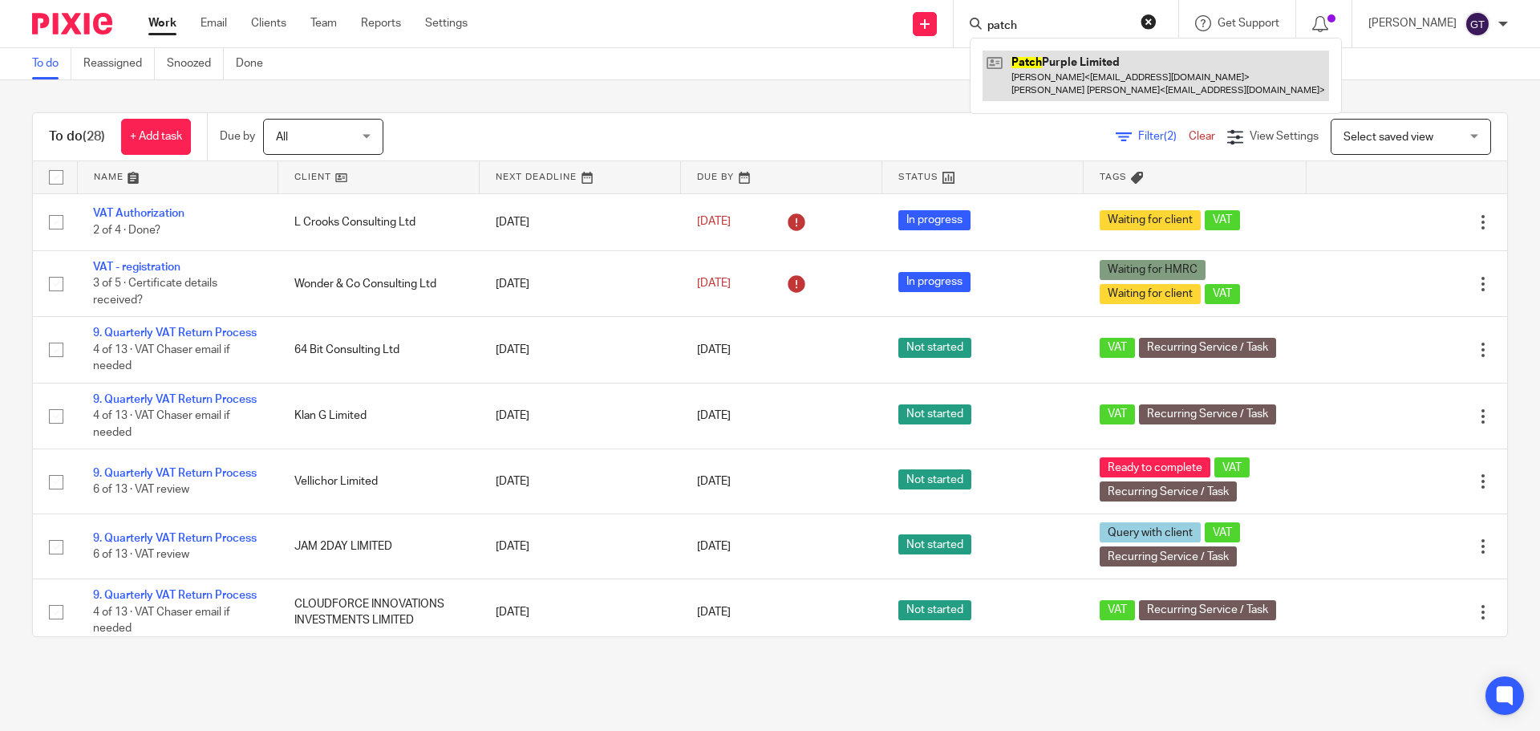
type input "patch"
click at [1071, 83] on link at bounding box center [1156, 76] width 347 height 50
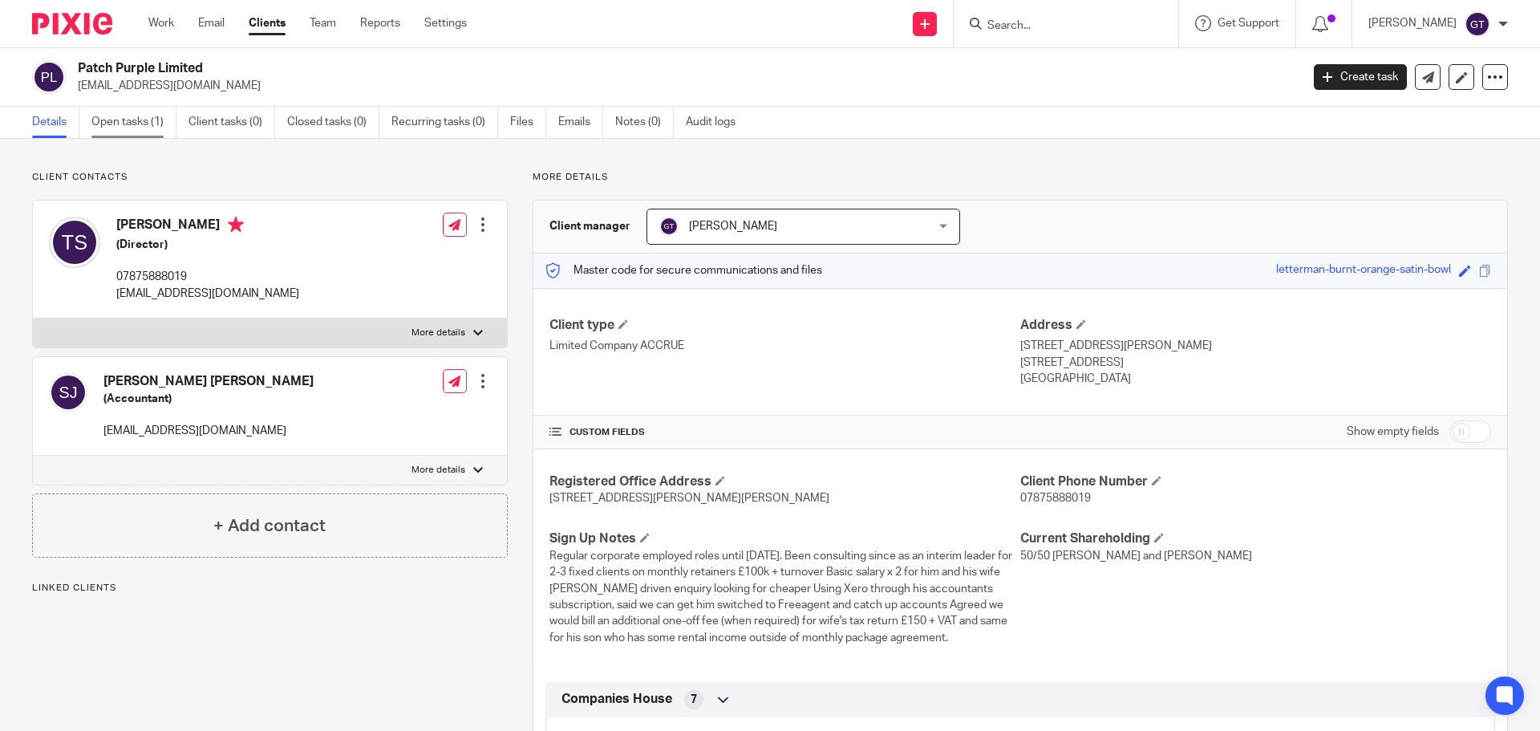
click at [142, 117] on link "Open tasks (1)" at bounding box center [133, 122] width 85 height 31
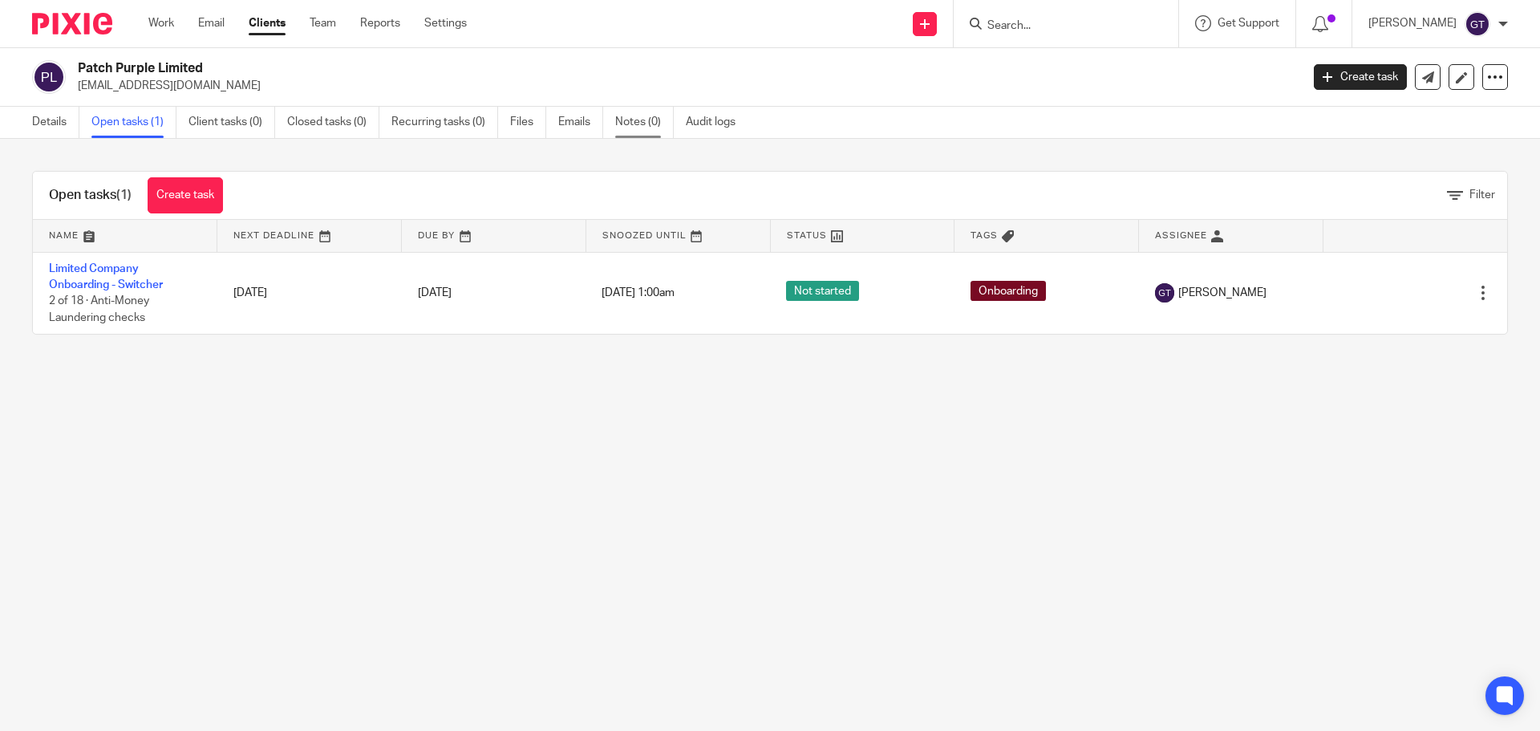
click at [658, 118] on link "Notes (0)" at bounding box center [644, 122] width 59 height 31
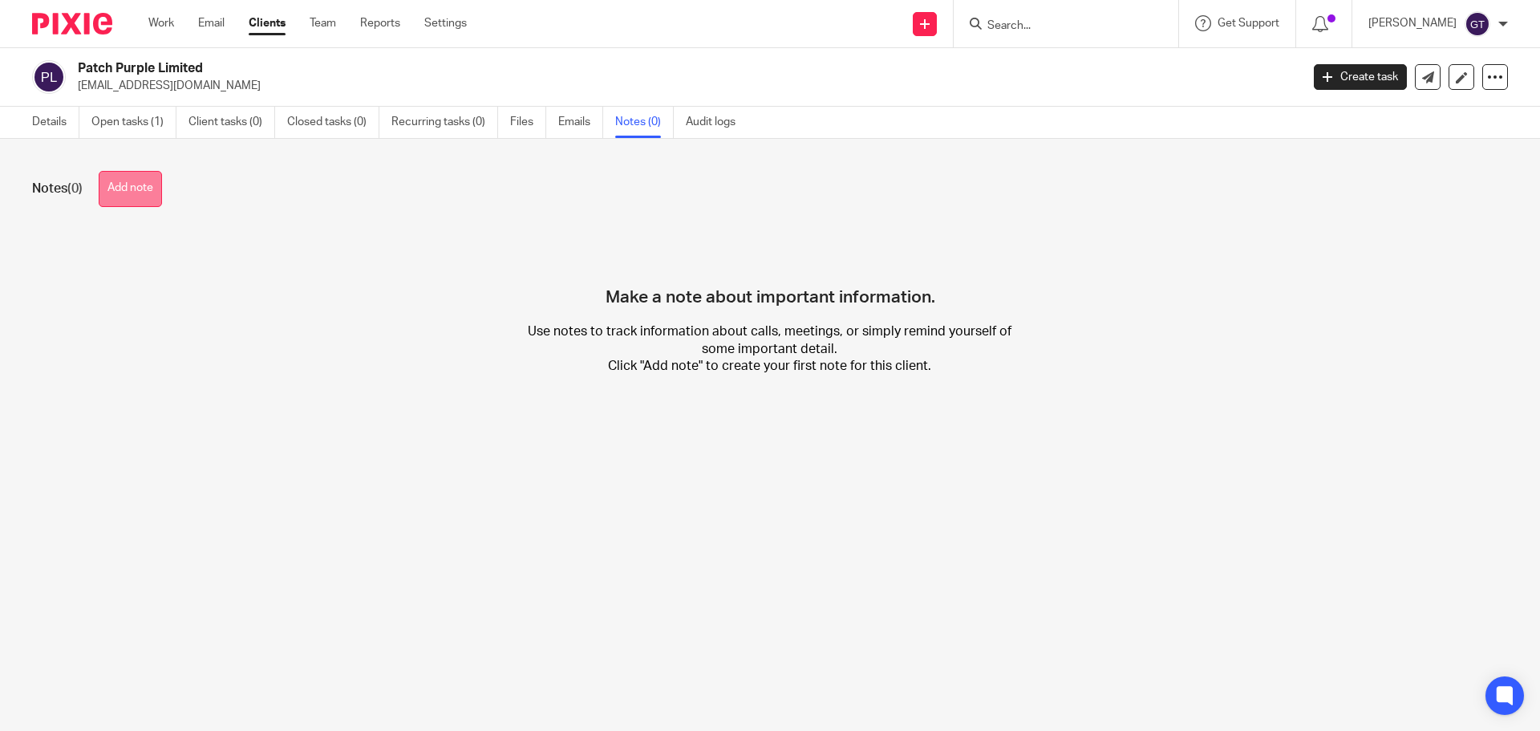
click at [134, 197] on button "Add note" at bounding box center [130, 189] width 63 height 36
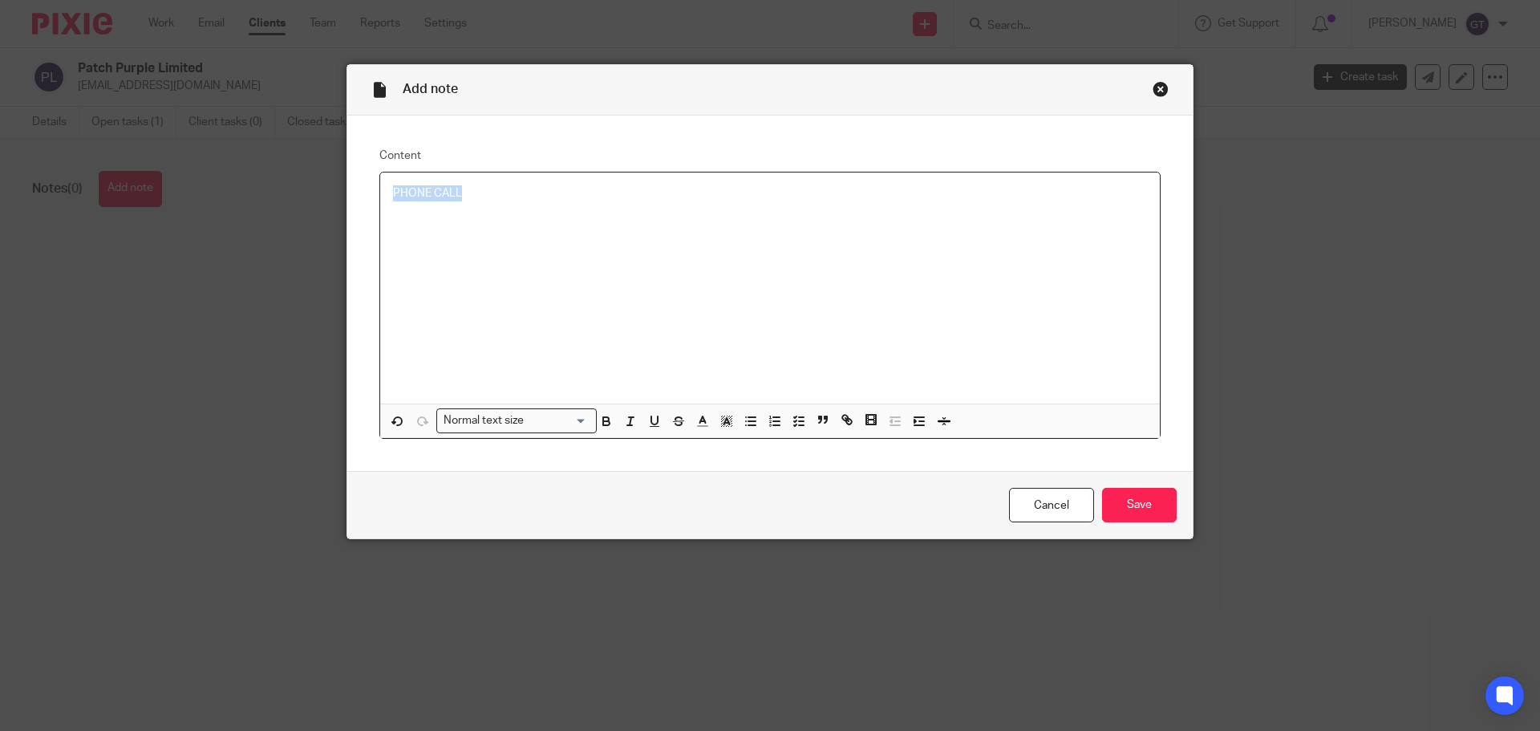
drag, startPoint x: 379, startPoint y: 187, endPoint x: 365, endPoint y: 185, distance: 13.7
click at [365, 185] on div "Content PHONE CALL Normal text size Loading... Remove Edit Insert new video Cop…" at bounding box center [770, 294] width 846 height 356
click at [422, 228] on p at bounding box center [770, 225] width 754 height 16
click at [748, 417] on icon "button" at bounding box center [751, 421] width 14 height 14
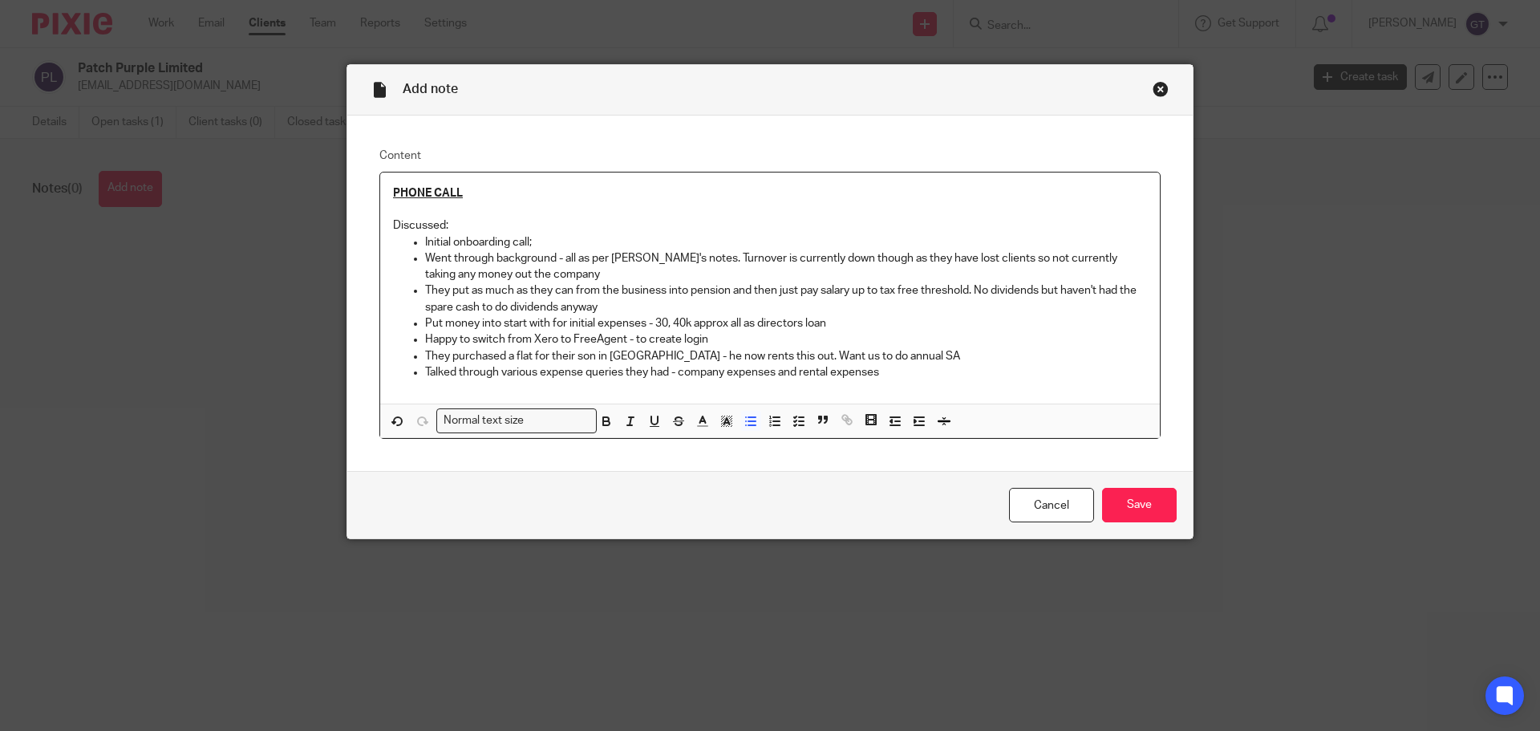
click at [898, 351] on p "They purchased a flat for their son in London - he now rents this out. Want us …" at bounding box center [786, 356] width 722 height 16
click at [936, 376] on p "Talked through various expense queries they had - company expenses and rental e…" at bounding box center [786, 372] width 722 height 16
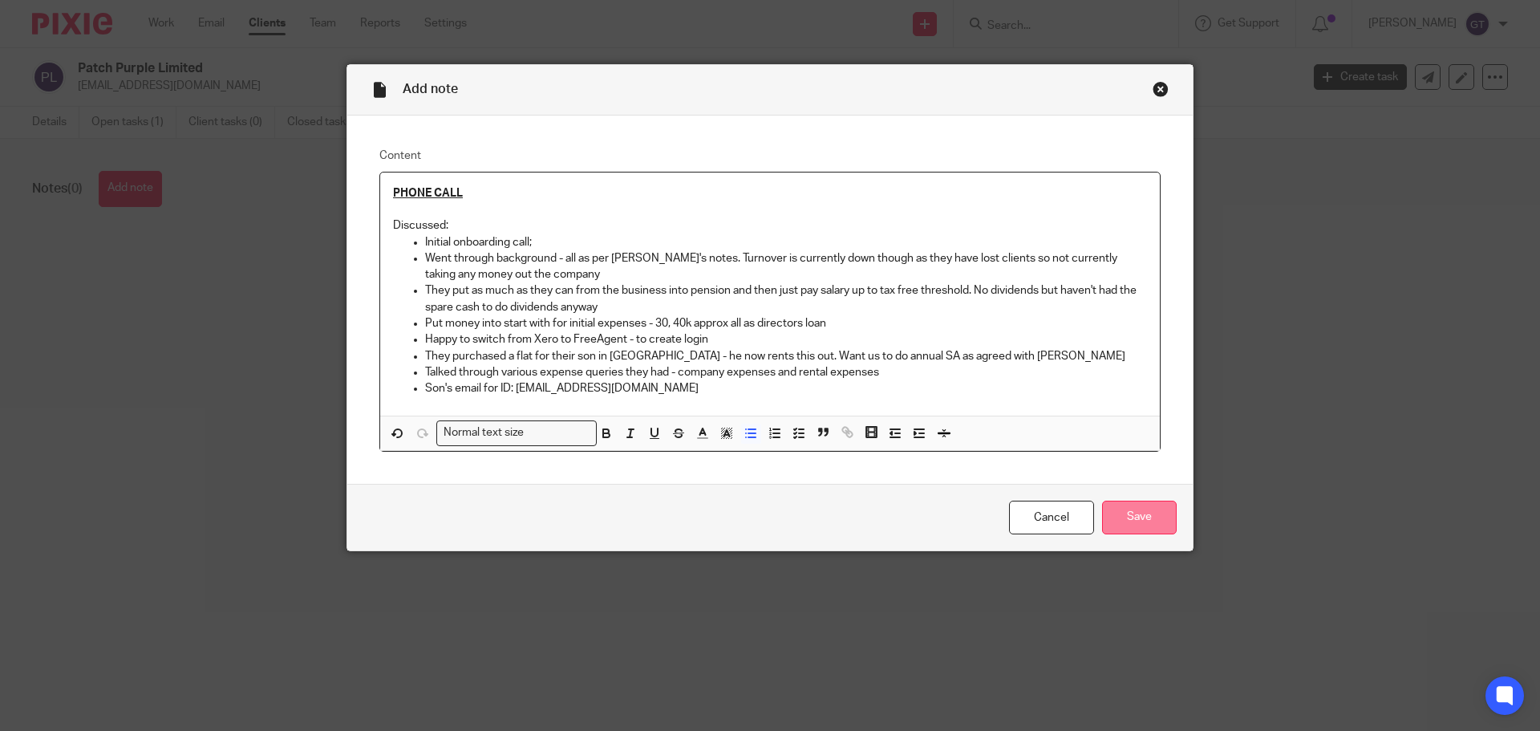
click at [1151, 516] on input "Save" at bounding box center [1139, 518] width 75 height 34
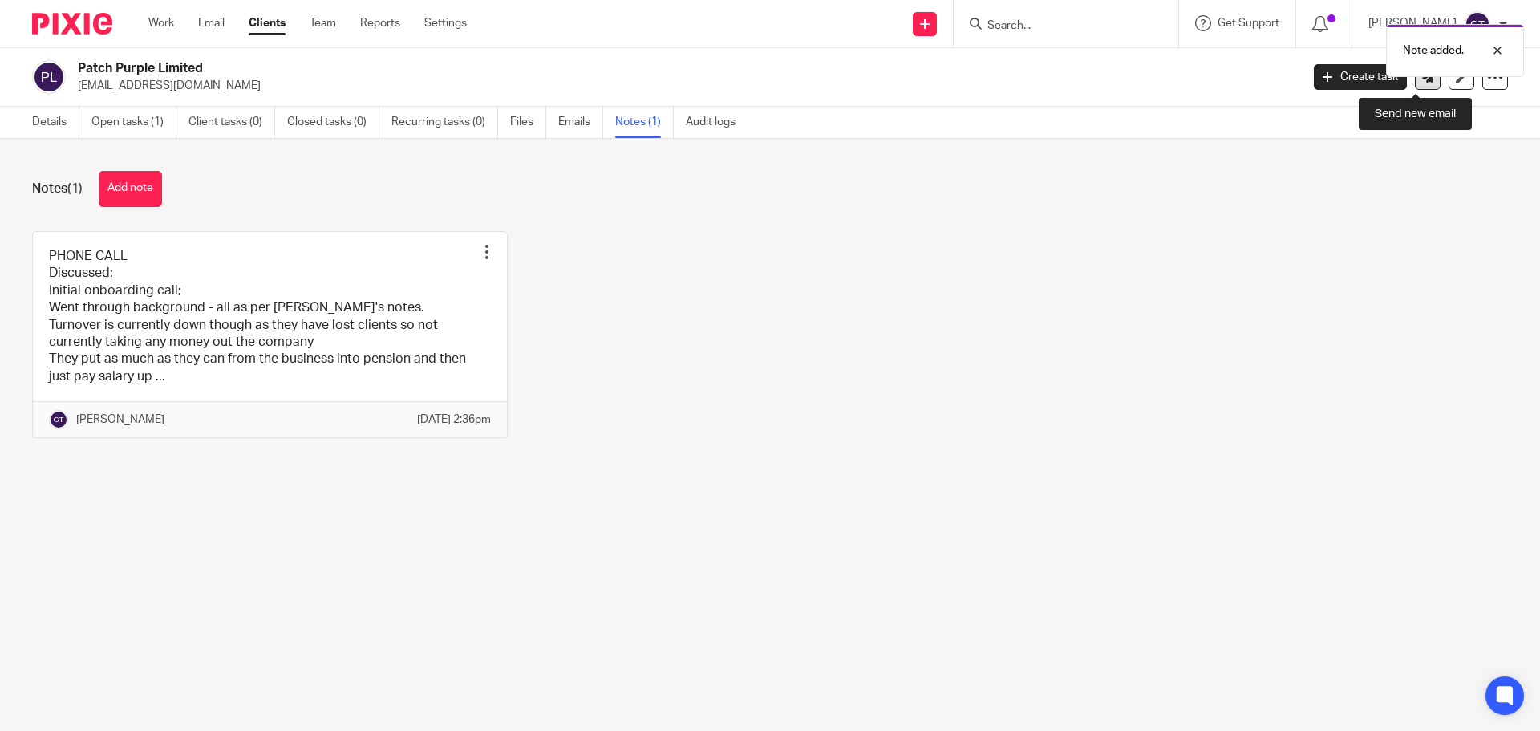
click at [1417, 83] on link at bounding box center [1428, 77] width 26 height 26
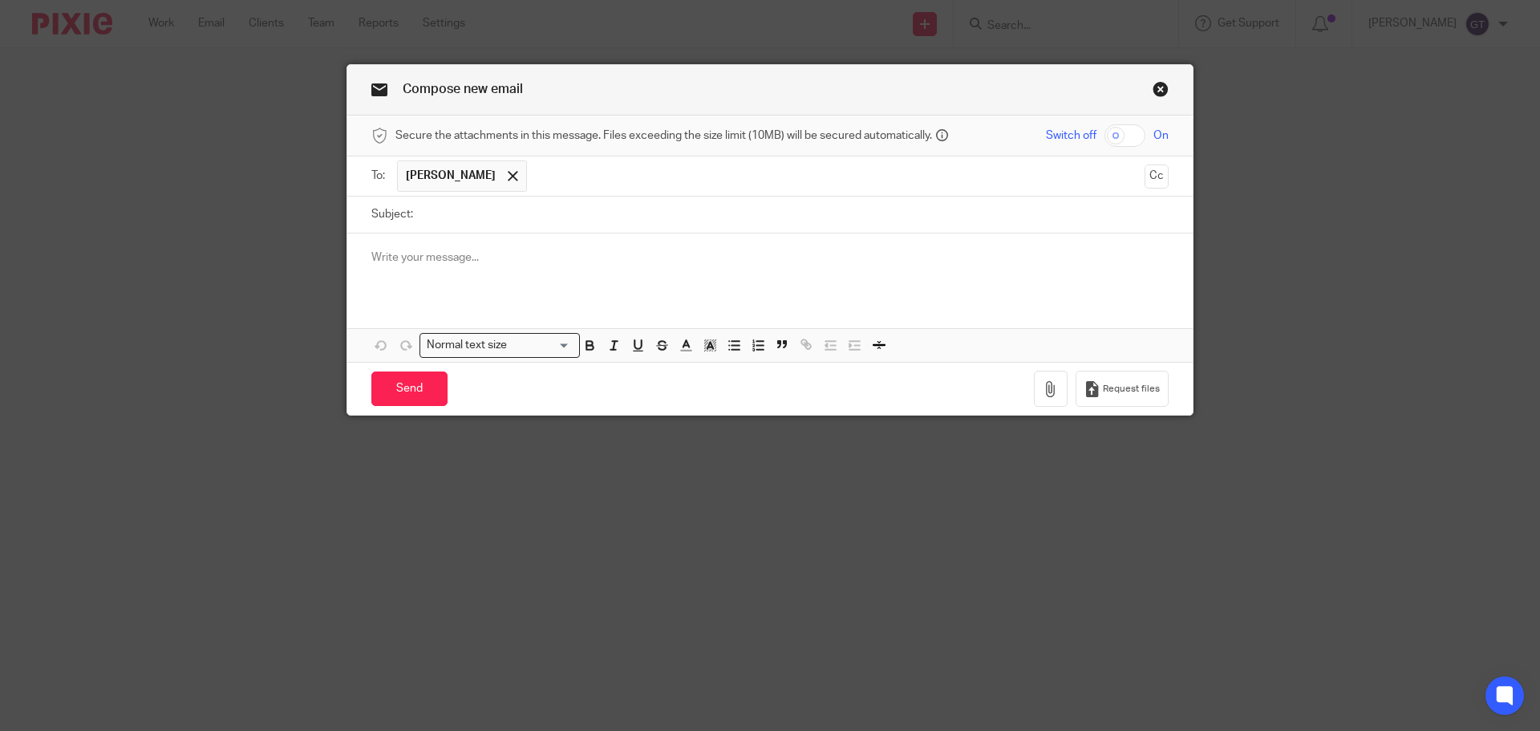
click at [488, 213] on input "Subject:" at bounding box center [795, 215] width 748 height 36
type input "Further to our call"
click at [652, 172] on input "text" at bounding box center [836, 175] width 602 height 31
click at [460, 267] on div at bounding box center [770, 264] width 846 height 63
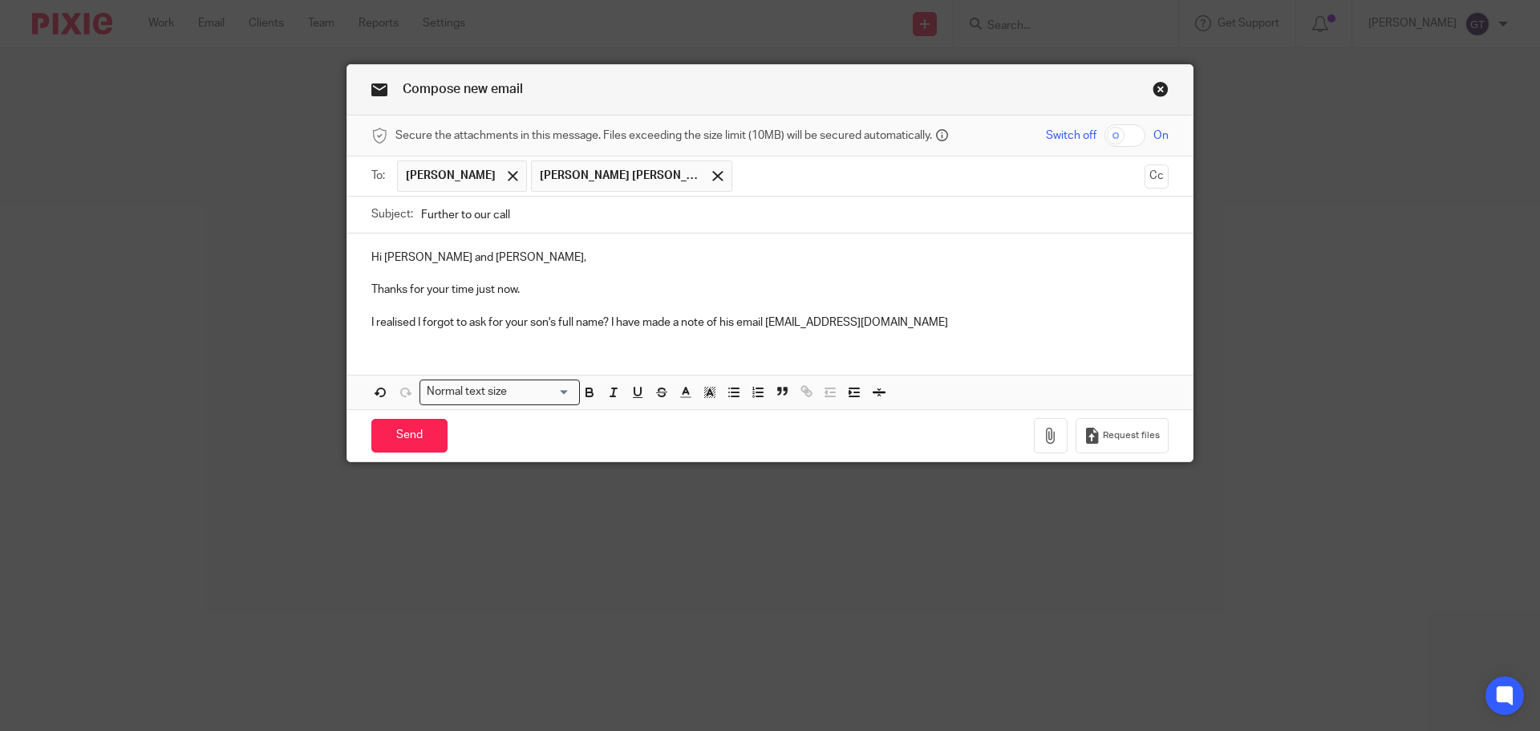
click at [605, 325] on p "I realised I forgot to ask for your son's full name? I have made a note of his …" at bounding box center [769, 322] width 797 height 16
click at [911, 319] on p "I realised I forgot to ask for your son's full name. I have made a note of his …" at bounding box center [769, 322] width 797 height 16
click at [759, 321] on p "I realised I forgot to ask for your son's full name. I have made a note of his …" at bounding box center [769, 322] width 797 height 16
click at [964, 325] on p "I realised I forgot to ask for your son's full name. I have made a note of his …" at bounding box center [769, 322] width 797 height 16
click at [575, 322] on p "I realised I forgot to ask for your son's full name. I have made a note of his …" at bounding box center [769, 322] width 797 height 16
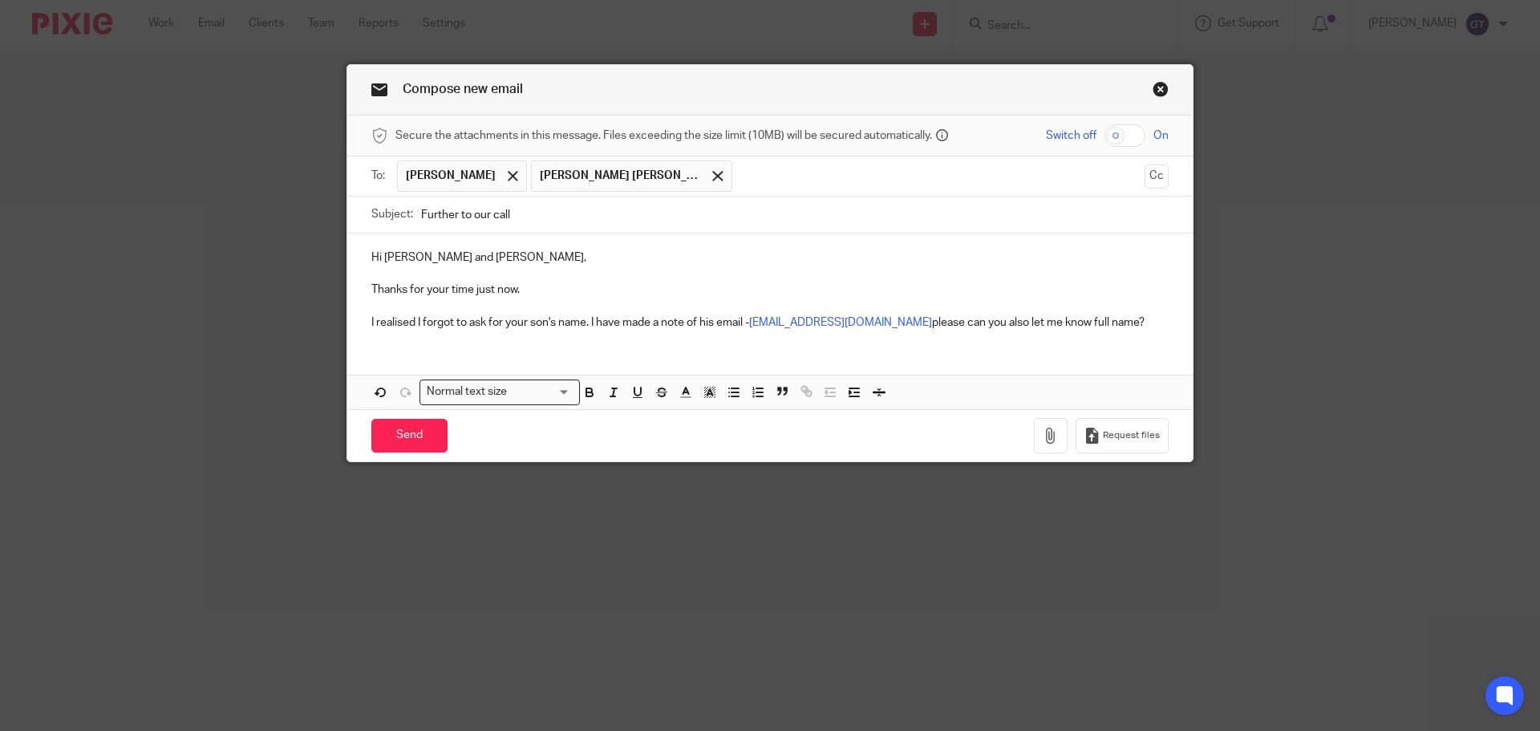
click at [1035, 320] on p "I realised I forgot to ask for your son's name. I have made a note of his email…" at bounding box center [769, 322] width 797 height 16
click at [1136, 321] on p "I realised I forgot to ask for your son's name. I have made a note of his email…" at bounding box center [769, 322] width 797 height 16
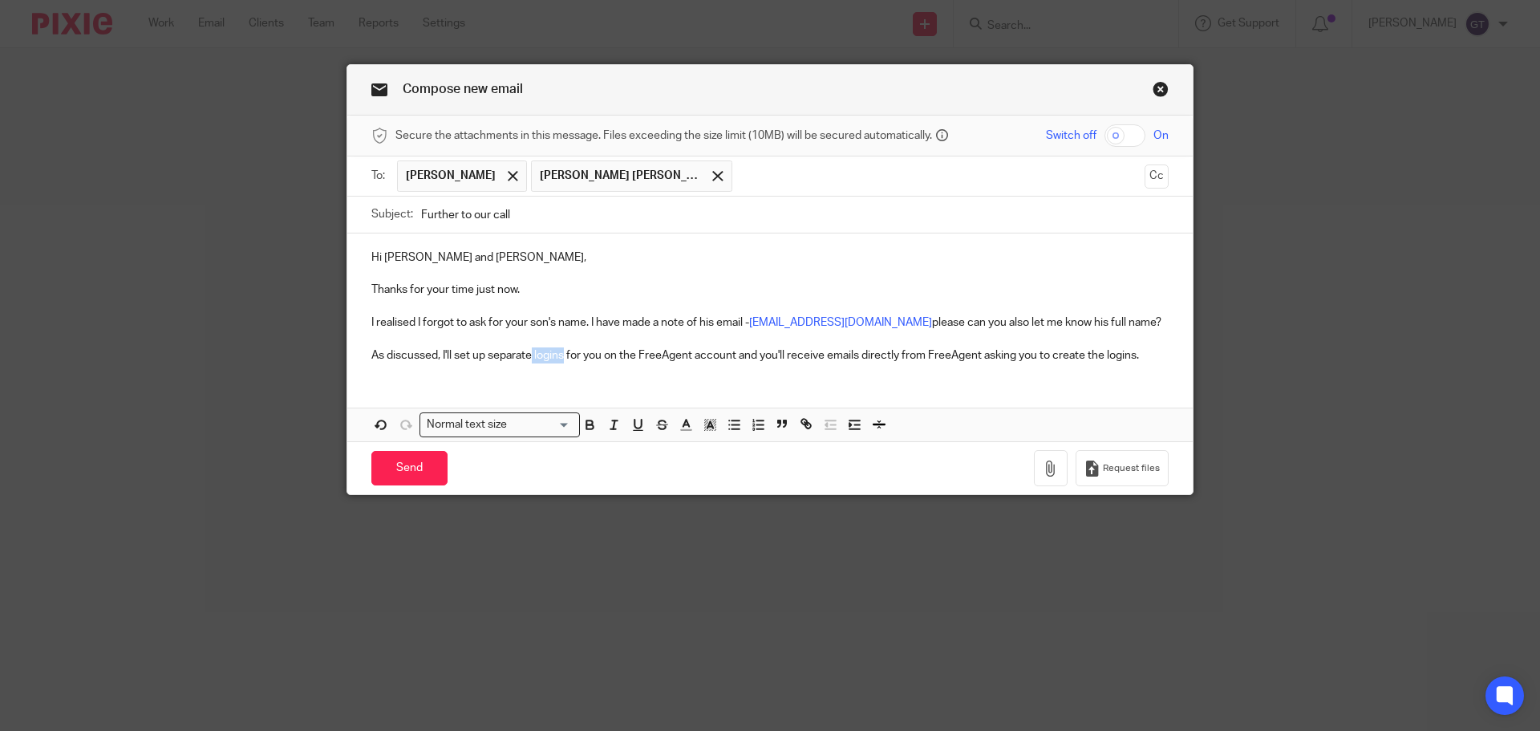
drag, startPoint x: 559, startPoint y: 355, endPoint x: 529, endPoint y: 355, distance: 30.5
click at [529, 355] on p "As discussed, I'll set up separate logins for you on the FreeAgent account and …" at bounding box center [769, 355] width 797 height 16
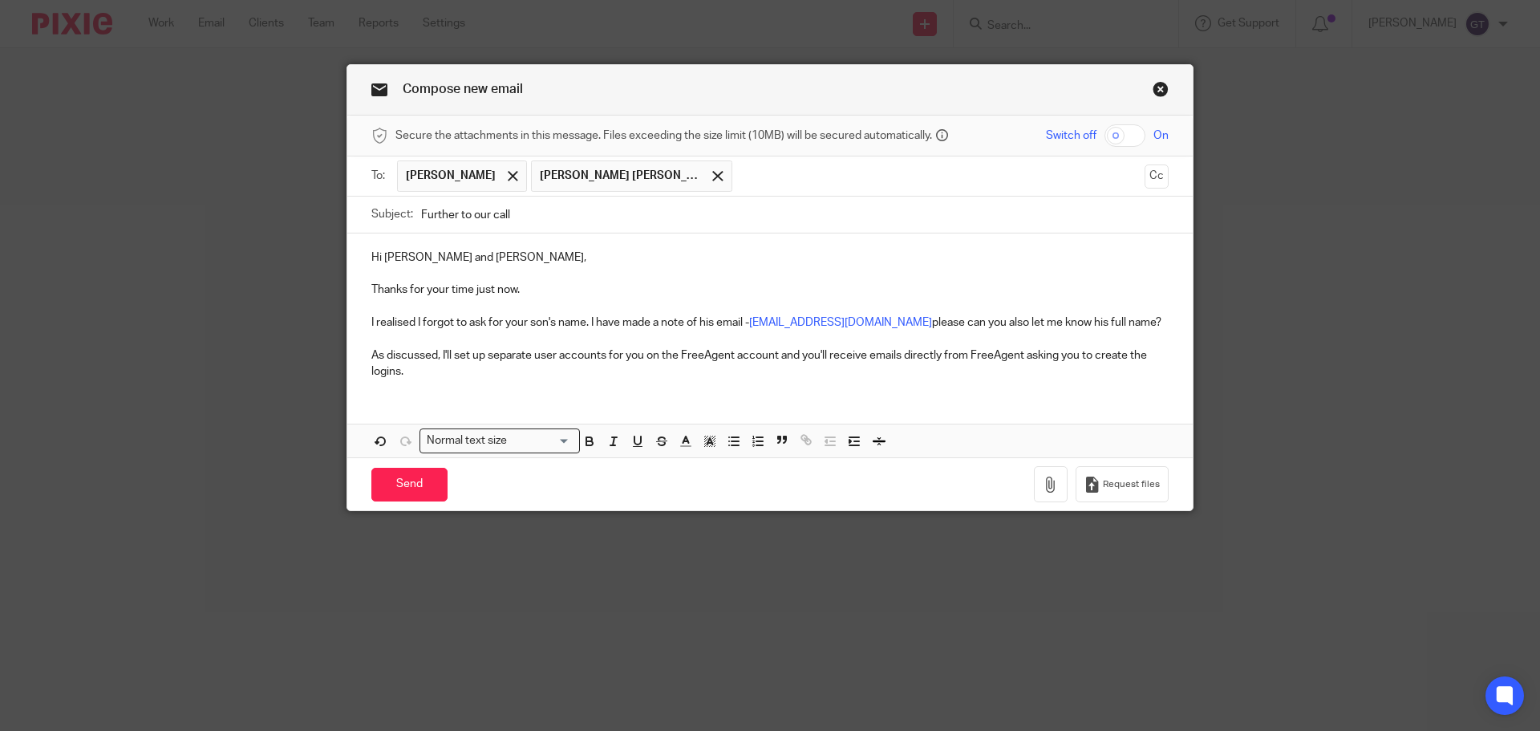
click at [450, 367] on p "As discussed, I'll set up separate user accounts for you on the FreeAgent accou…" at bounding box center [769, 363] width 797 height 33
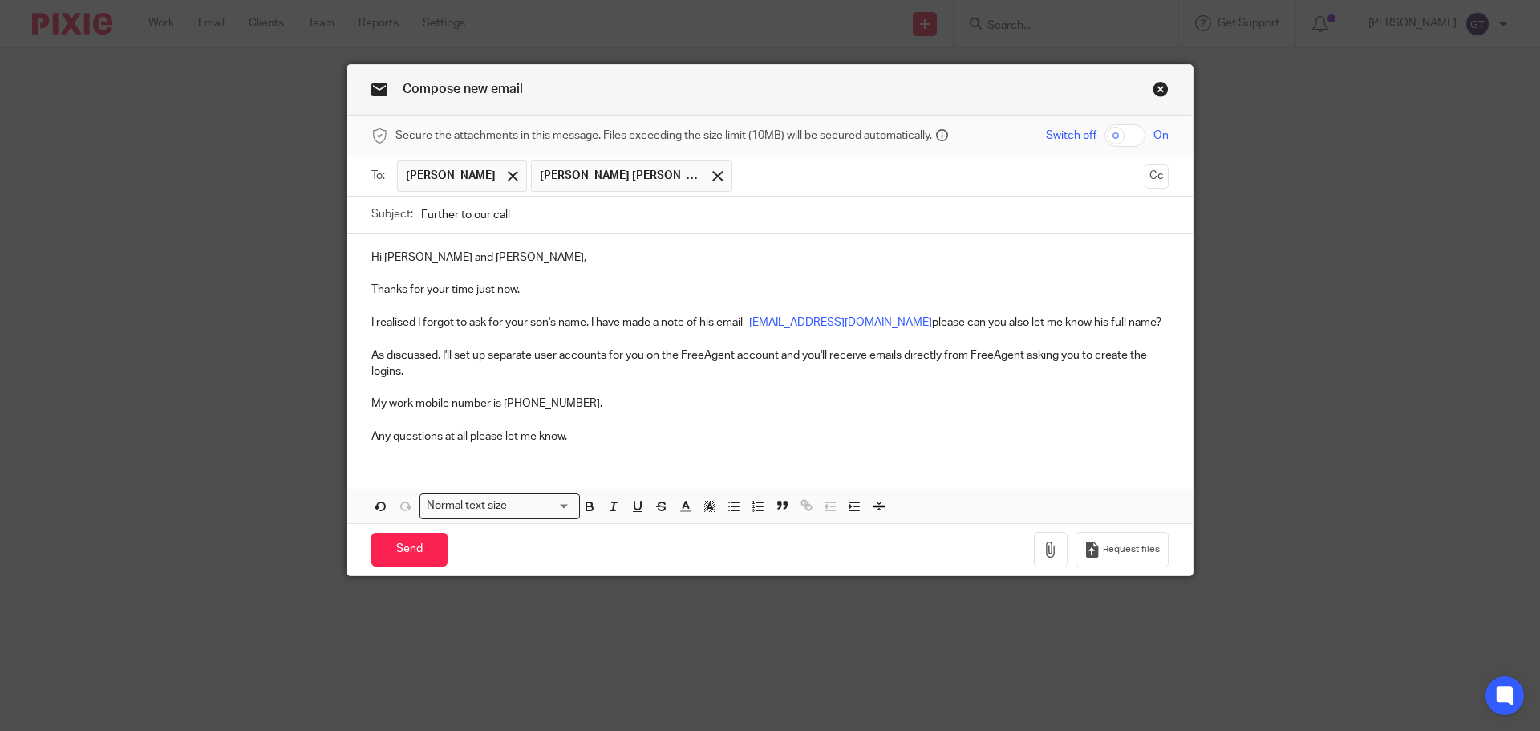
click at [493, 252] on p "Hi [PERSON_NAME] and [PERSON_NAME]," at bounding box center [769, 257] width 797 height 16
click at [463, 371] on p "As discussed, I'll set up separate user accounts for you on the FreeAgent accou…" at bounding box center [769, 363] width 797 height 33
click at [1142, 357] on p "As discussed, I'll set up separate user accounts for you on the FreeAgent accou…" at bounding box center [769, 363] width 797 height 33
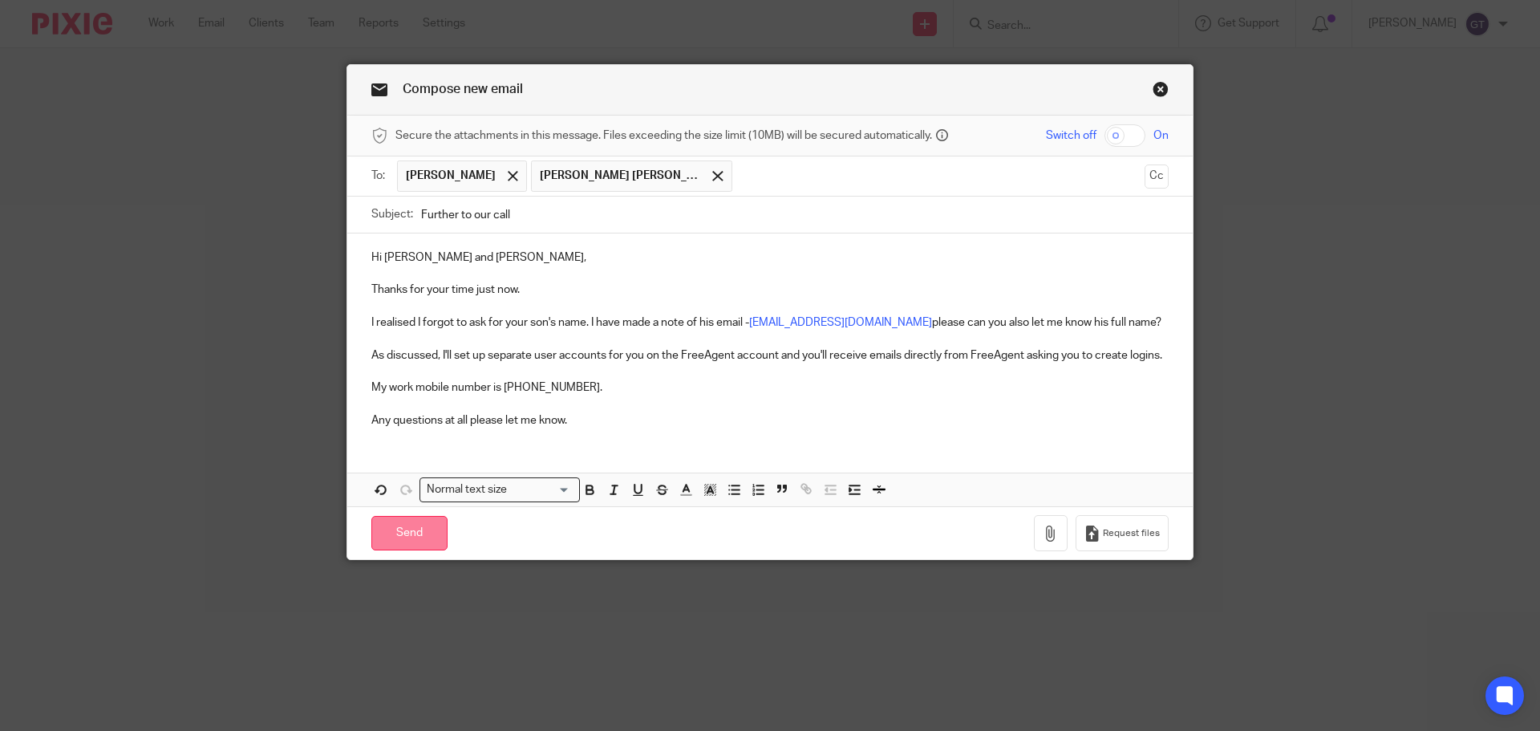
click at [403, 533] on input "Send" at bounding box center [409, 533] width 76 height 34
